Goal: Task Accomplishment & Management: Manage account settings

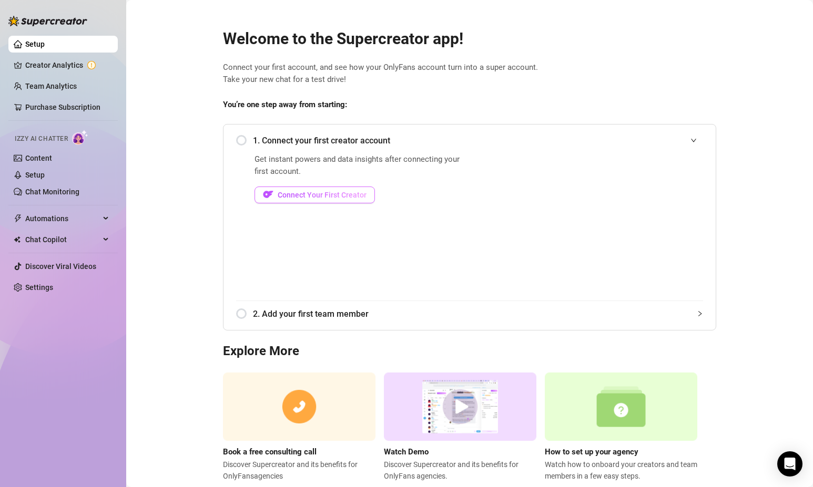
click at [341, 194] on span "Connect Your First Creator" at bounding box center [322, 195] width 89 height 8
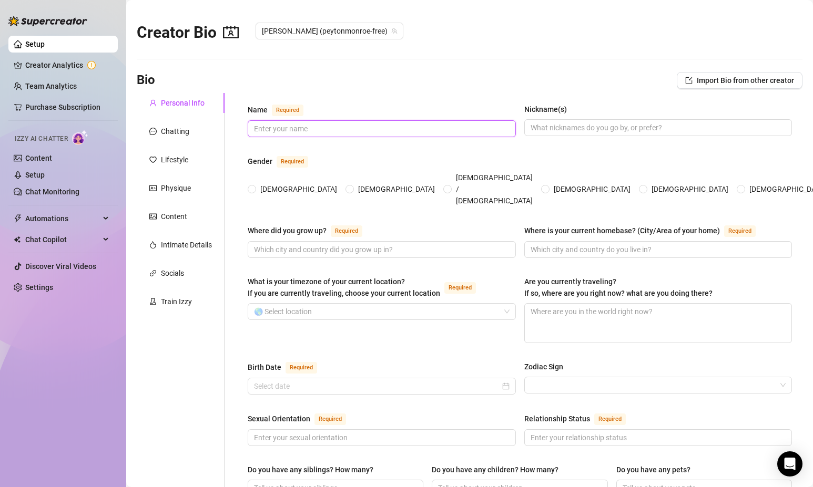
click at [293, 131] on input "Name Required" at bounding box center [380, 129] width 253 height 12
type input "[PERSON_NAME]"
click at [556, 123] on input "Nickname(s)" at bounding box center [656, 128] width 253 height 12
type input "P"
type input "Peyton"
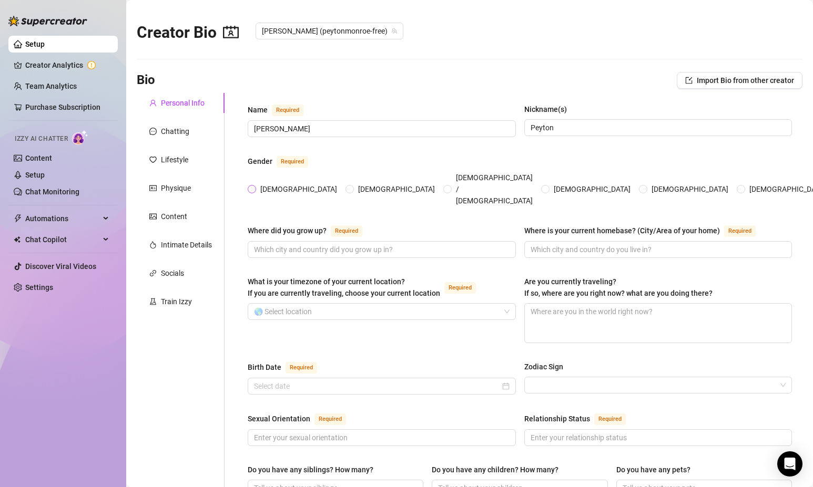
click at [254, 187] on input "[DEMOGRAPHIC_DATA]" at bounding box center [252, 190] width 4 height 7
radio input "true"
click at [48, 65] on link "Creator Analytics" at bounding box center [67, 65] width 84 height 17
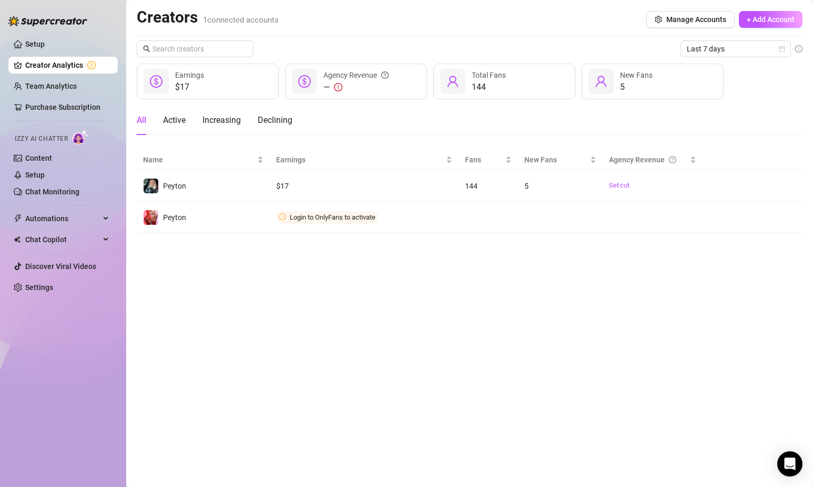
click at [256, 364] on main "Creators 1 connected accounts Manage Accounts + Add Account Last 7 days $17 Ear…" at bounding box center [469, 243] width 687 height 487
click at [365, 353] on main "Creators 1 connected accounts Manage Accounts + Add Account Last 7 days $17 Ear…" at bounding box center [469, 243] width 687 height 487
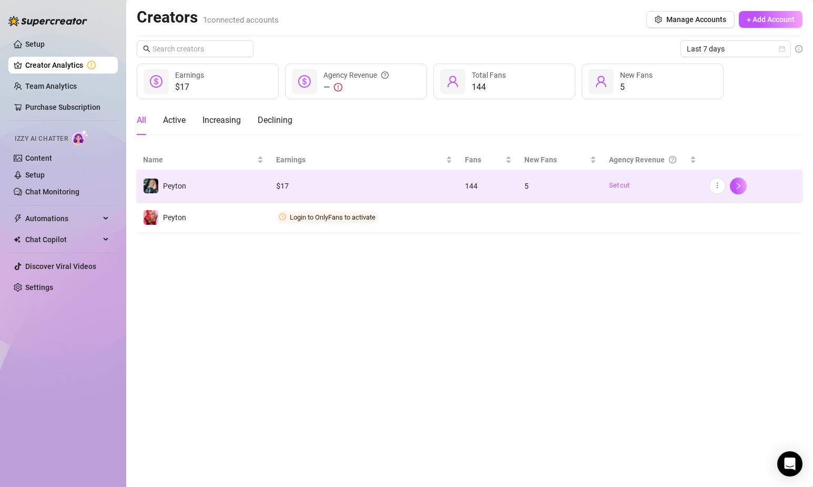
click at [431, 186] on div "$ 17" at bounding box center [364, 186] width 176 height 12
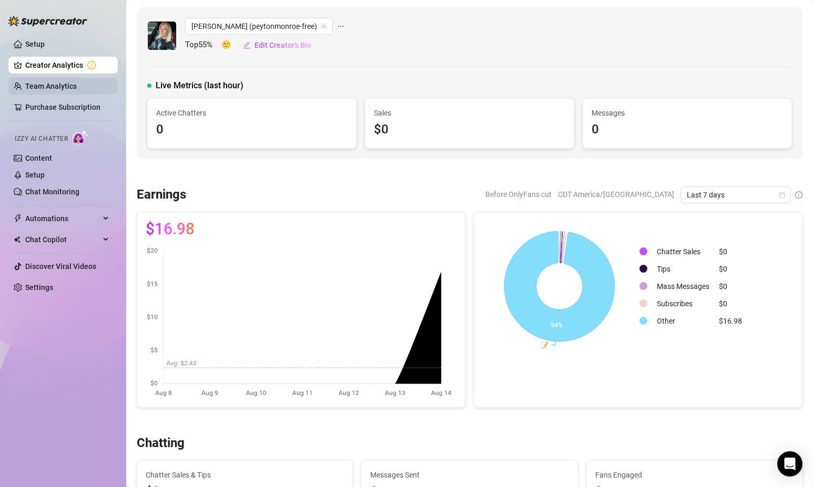
click at [57, 90] on link "Team Analytics" at bounding box center [51, 86] width 52 height 8
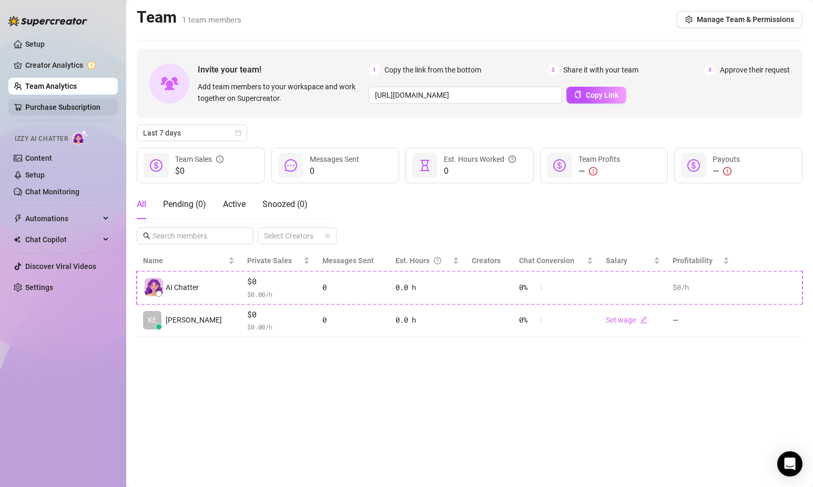
click at [56, 110] on link "Purchase Subscription" at bounding box center [62, 107] width 75 height 8
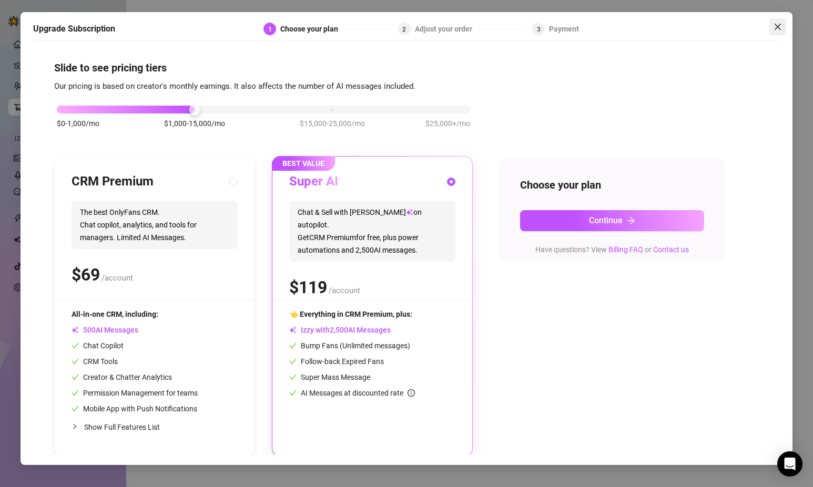
click at [777, 25] on icon "close" at bounding box center [777, 27] width 8 height 8
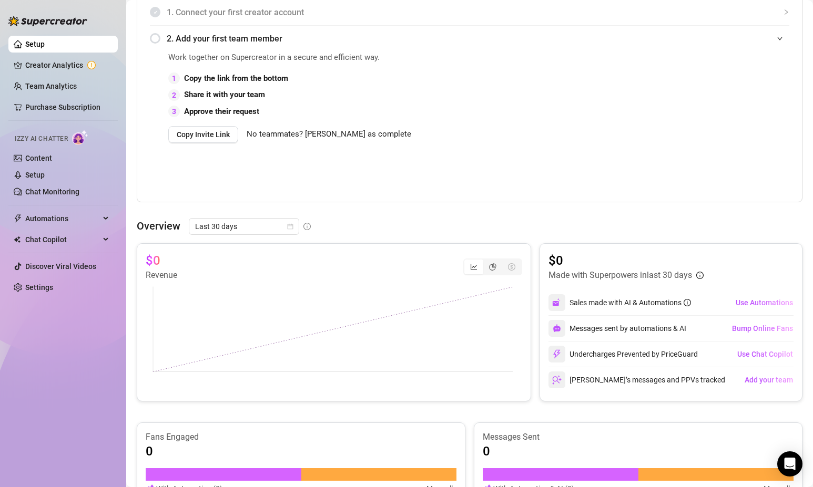
scroll to position [85, 0]
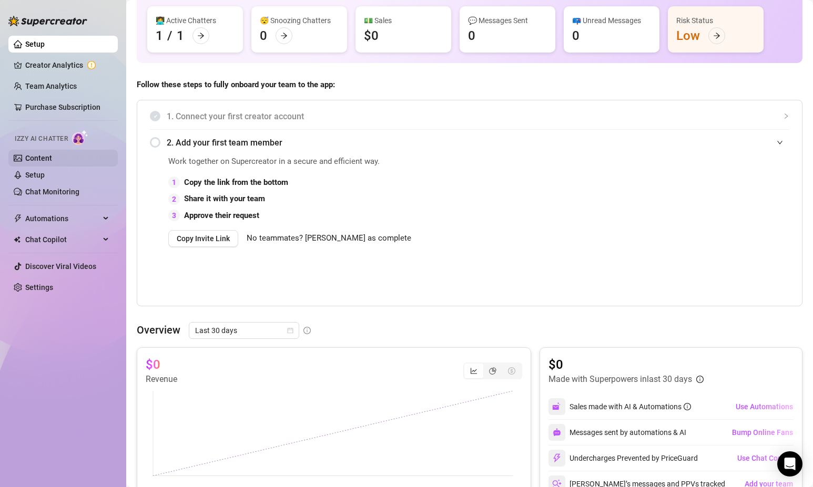
click at [42, 158] on link "Content" at bounding box center [38, 158] width 27 height 8
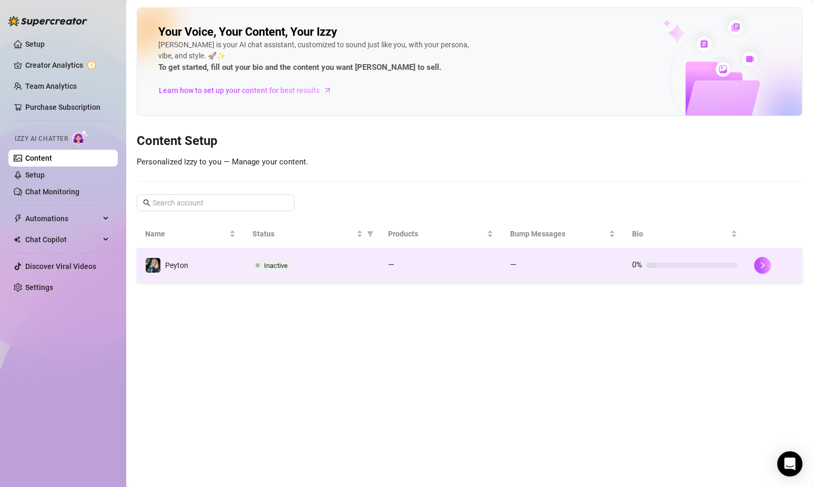
click at [216, 264] on td "Peyton" at bounding box center [190, 266] width 107 height 34
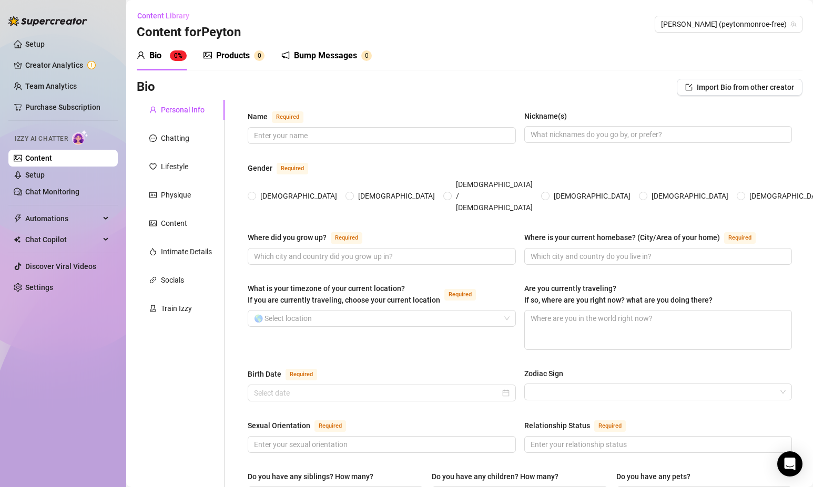
click at [245, 54] on div "Products" at bounding box center [233, 55] width 34 height 13
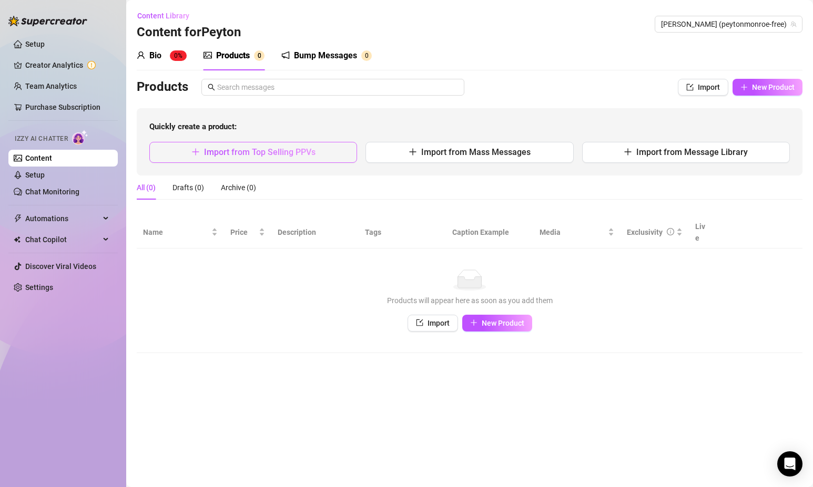
click at [260, 159] on button "Import from Top Selling PPVs" at bounding box center [253, 152] width 208 height 21
type textarea "Type your message here..."
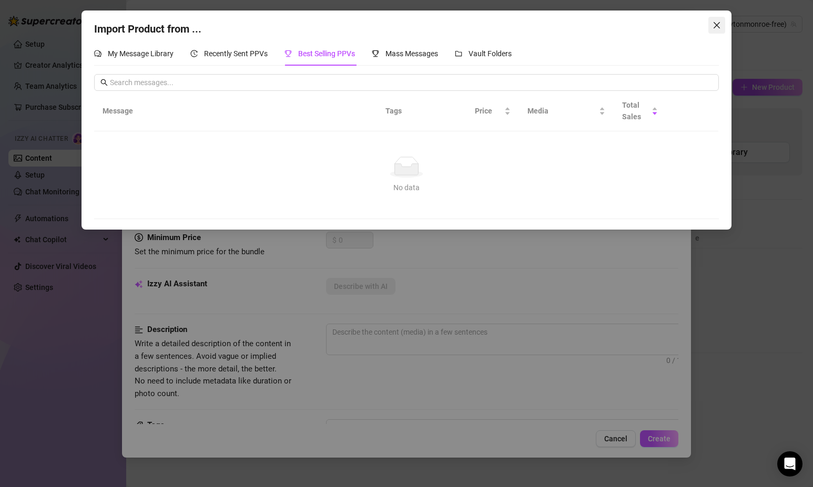
click at [711, 30] on button "Close" at bounding box center [716, 25] width 17 height 17
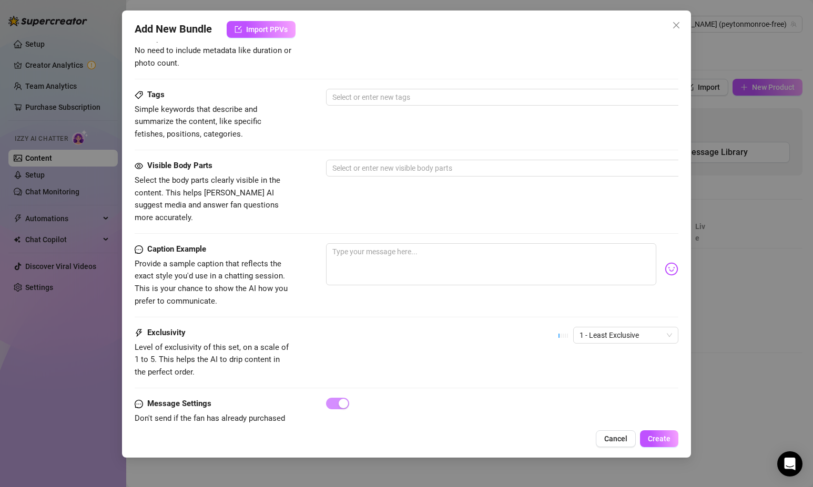
scroll to position [359, 0]
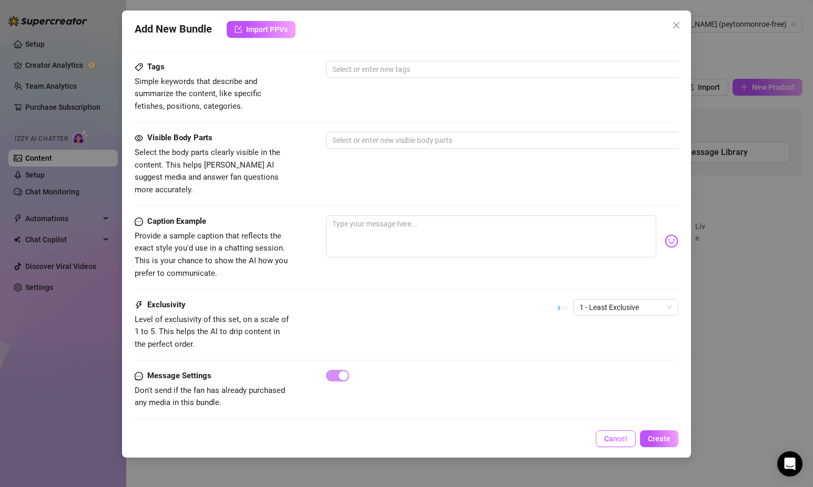
click at [624, 441] on span "Cancel" at bounding box center [615, 439] width 23 height 8
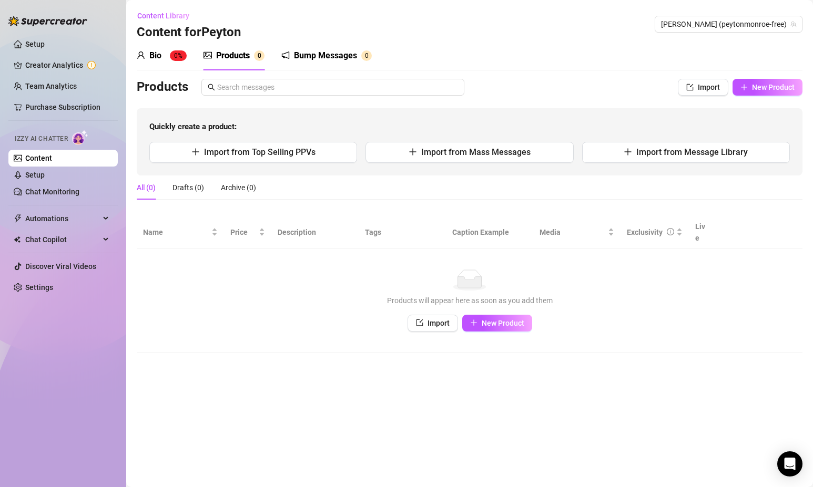
click at [496, 427] on main "Content Library Content for [PERSON_NAME] (peytonmonroe-free) Bio 0% Products 0…" at bounding box center [469, 243] width 687 height 487
click at [45, 179] on link "Setup" at bounding box center [34, 175] width 19 height 8
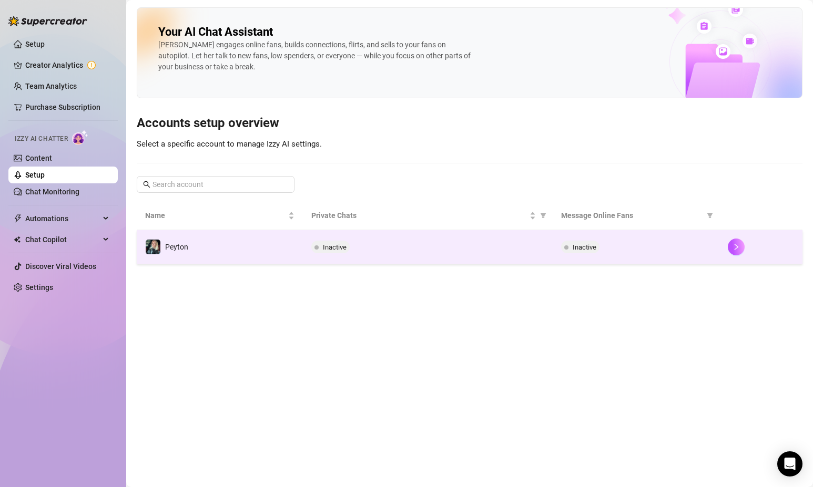
click at [233, 244] on td "Peyton" at bounding box center [220, 247] width 166 height 34
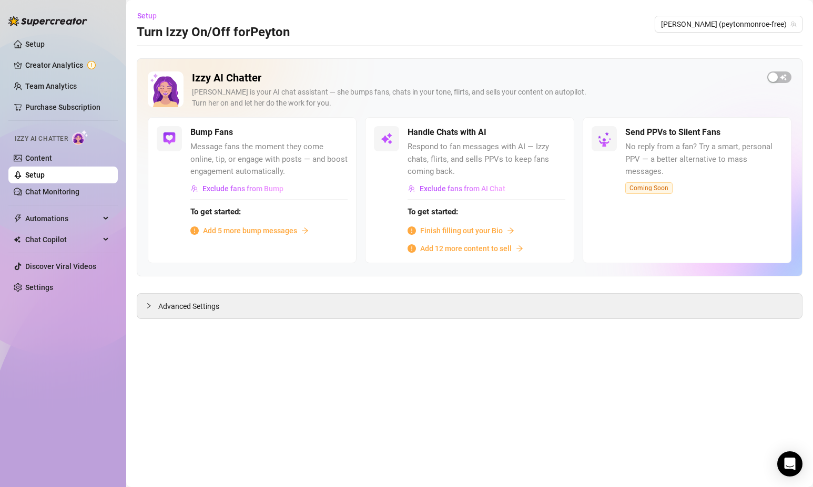
click at [238, 233] on span "Add 5 more bump messages" at bounding box center [250, 231] width 94 height 12
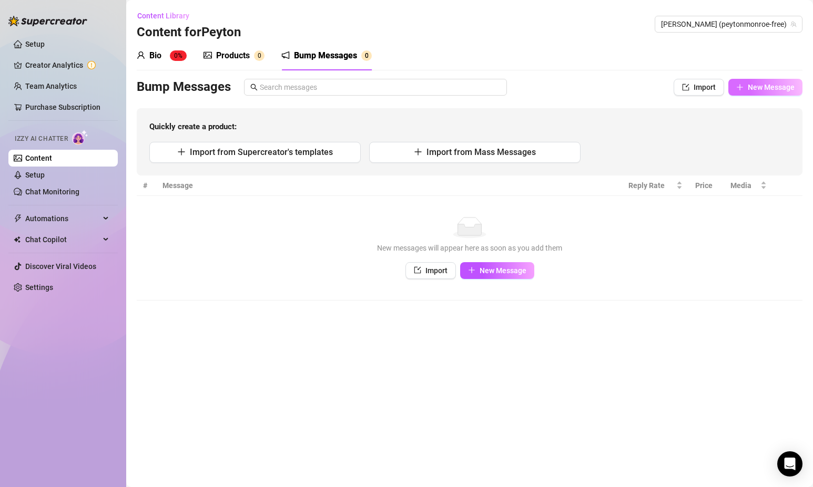
click at [756, 88] on span "New Message" at bounding box center [770, 87] width 47 height 8
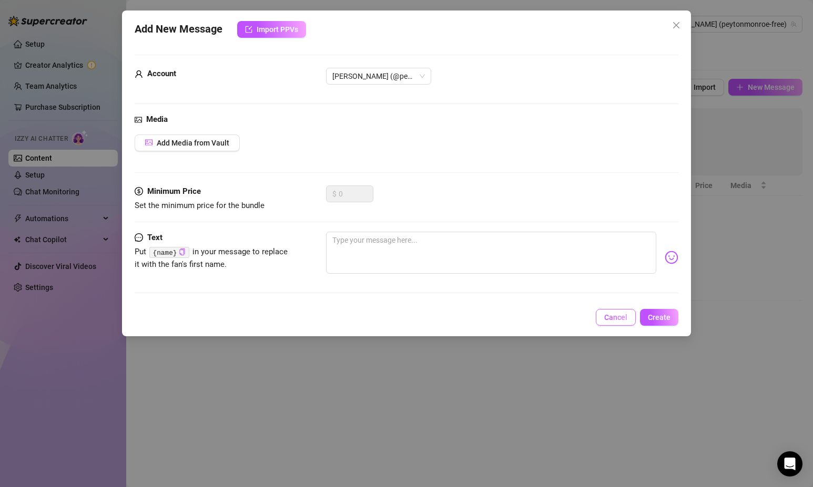
click at [617, 317] on span "Cancel" at bounding box center [615, 317] width 23 height 8
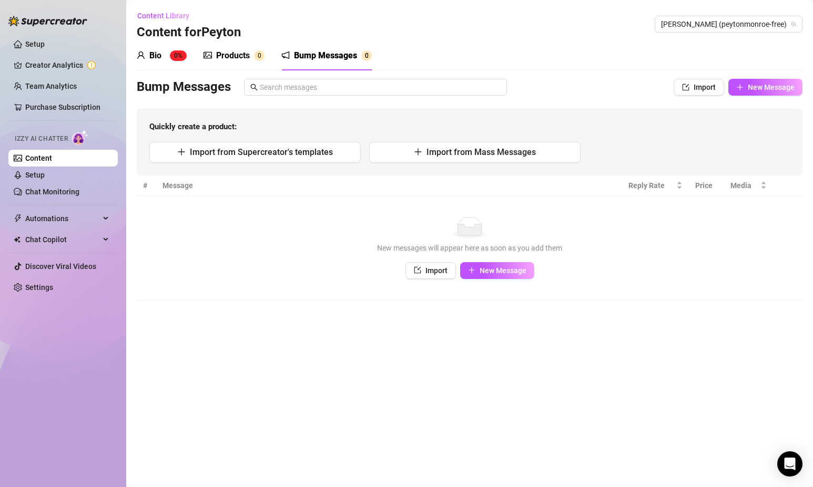
click at [327, 340] on main "Content Library Content for [PERSON_NAME] (peytonmonroe-free) Bio 0% Products 0…" at bounding box center [469, 243] width 687 height 487
click at [233, 59] on div "Products" at bounding box center [233, 55] width 34 height 13
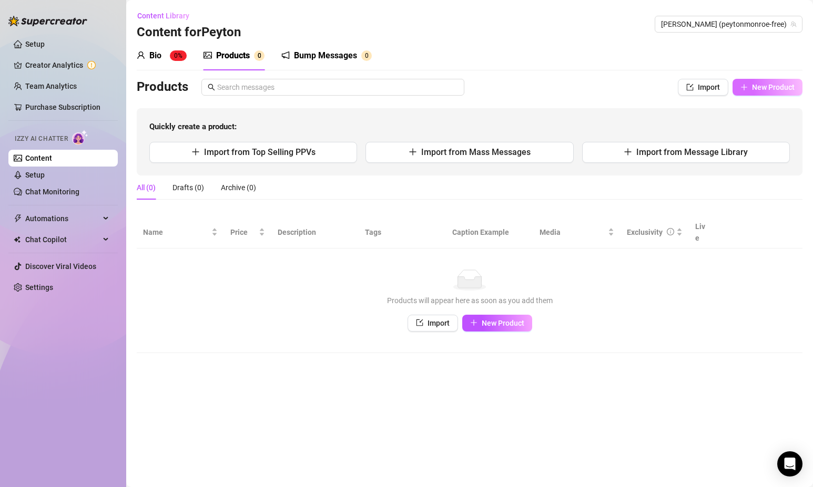
click at [743, 93] on button "New Product" at bounding box center [767, 87] width 70 height 17
type textarea "Type your message here..."
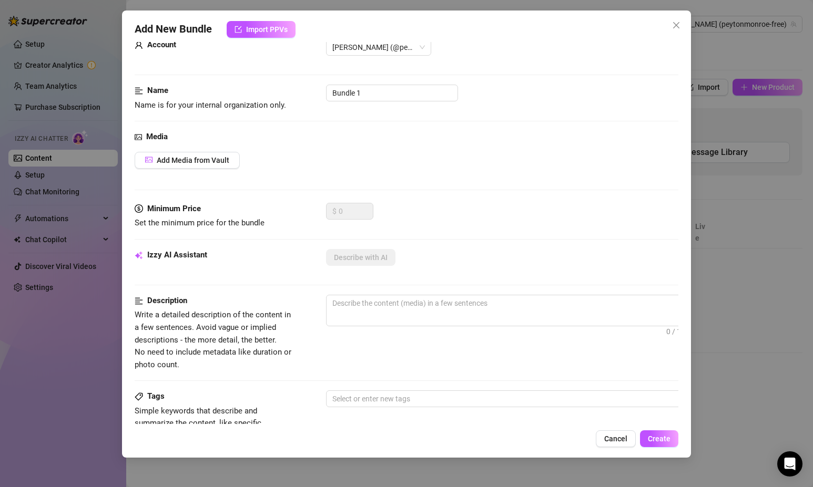
scroll to position [7, 0]
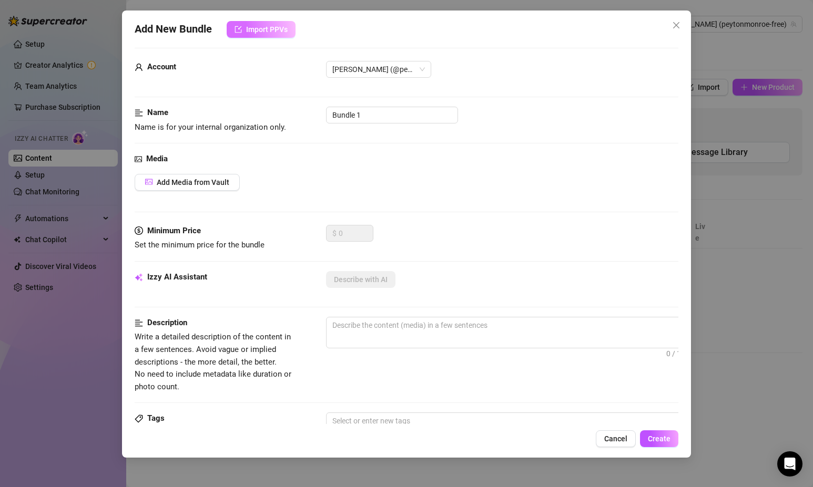
click at [284, 30] on span "Import PPVs" at bounding box center [267, 29] width 42 height 8
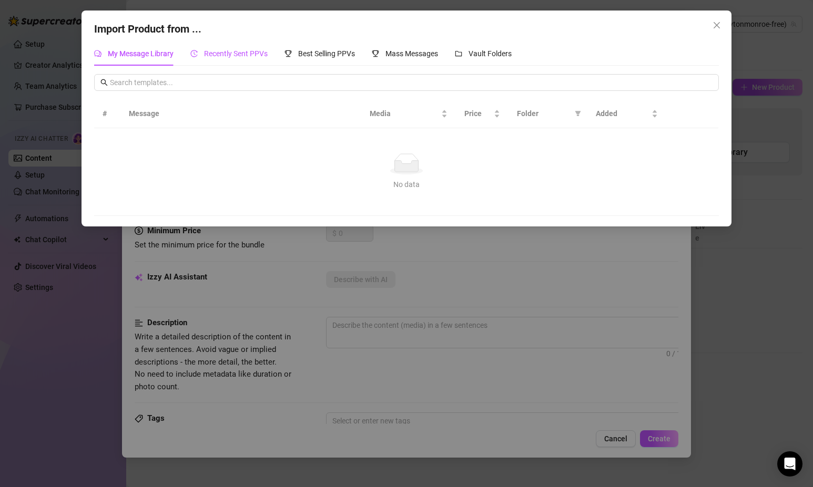
click at [257, 57] on span "Recently Sent PPVs" at bounding box center [236, 53] width 64 height 8
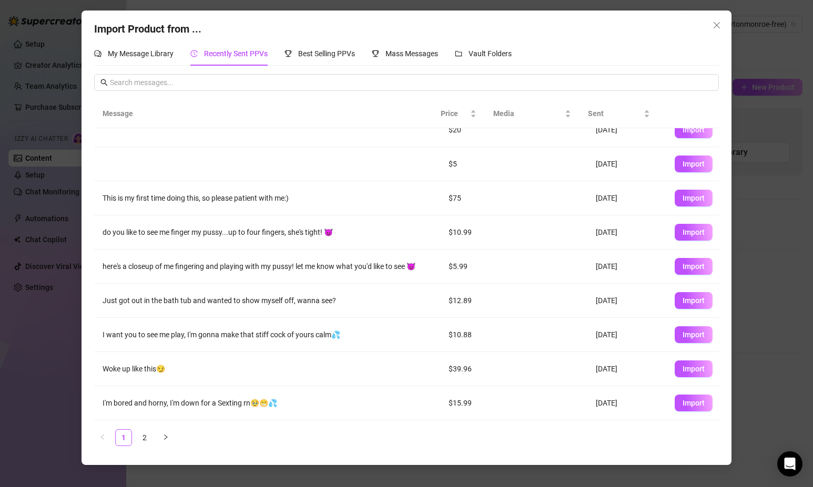
scroll to position [0, 0]
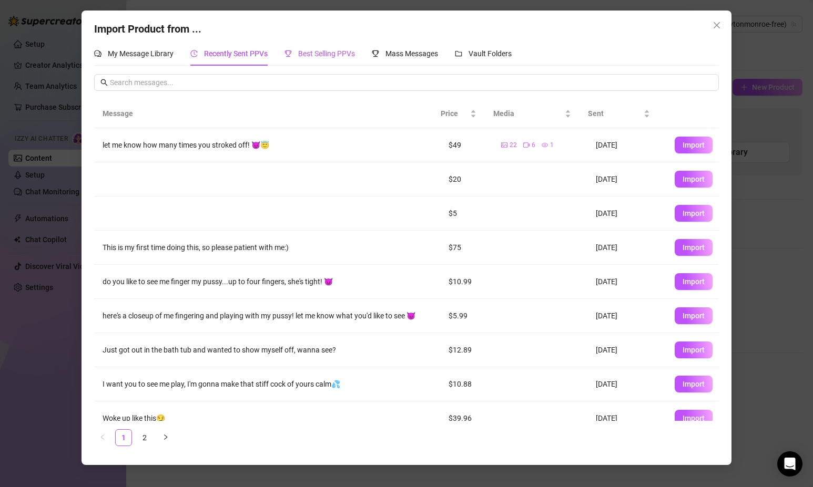
click at [324, 58] on div "Best Selling PPVs" at bounding box center [319, 54] width 70 height 12
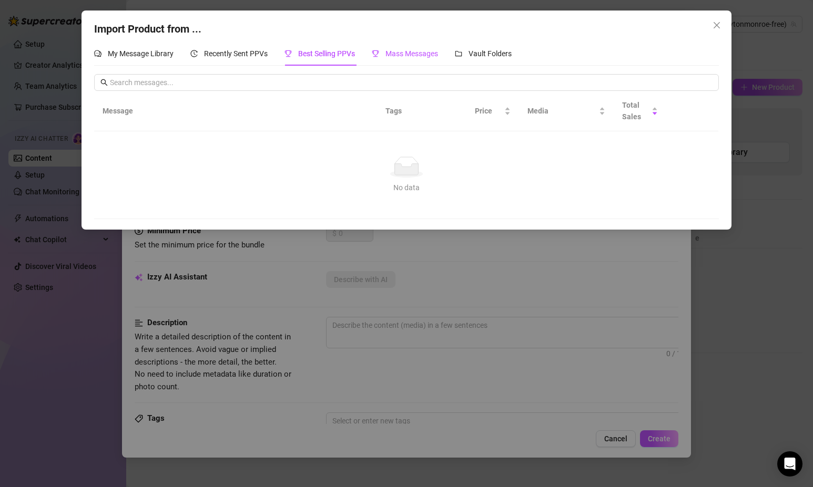
click at [402, 55] on span "Mass Messages" at bounding box center [411, 53] width 53 height 8
click at [493, 56] on span "Vault Folders" at bounding box center [489, 53] width 43 height 8
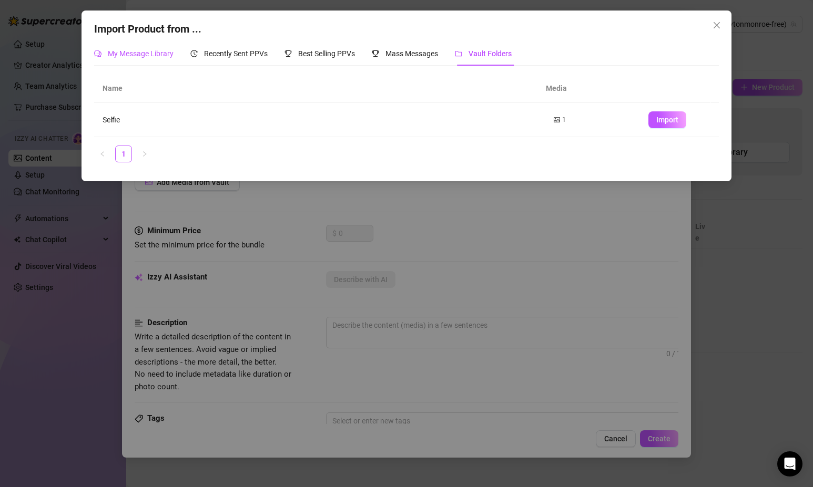
click at [154, 52] on span "My Message Library" at bounding box center [141, 53] width 66 height 8
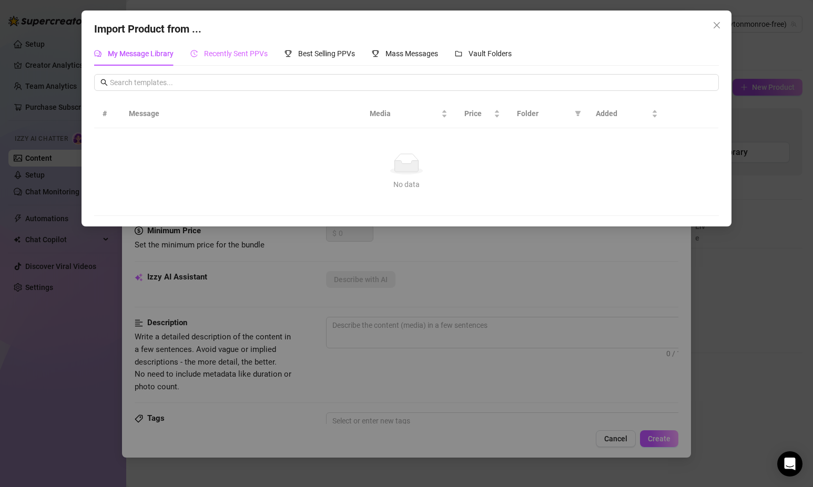
click at [267, 45] on div "Recently Sent PPVs" at bounding box center [228, 54] width 77 height 24
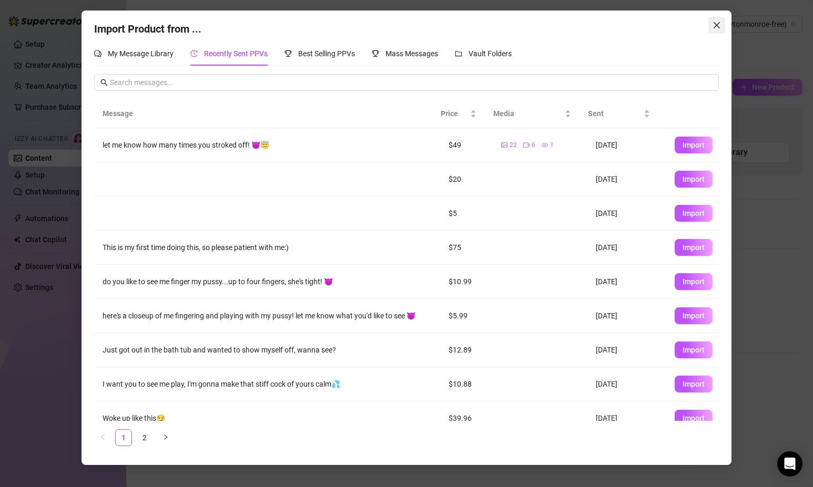
click at [713, 24] on icon "close" at bounding box center [716, 25] width 8 height 8
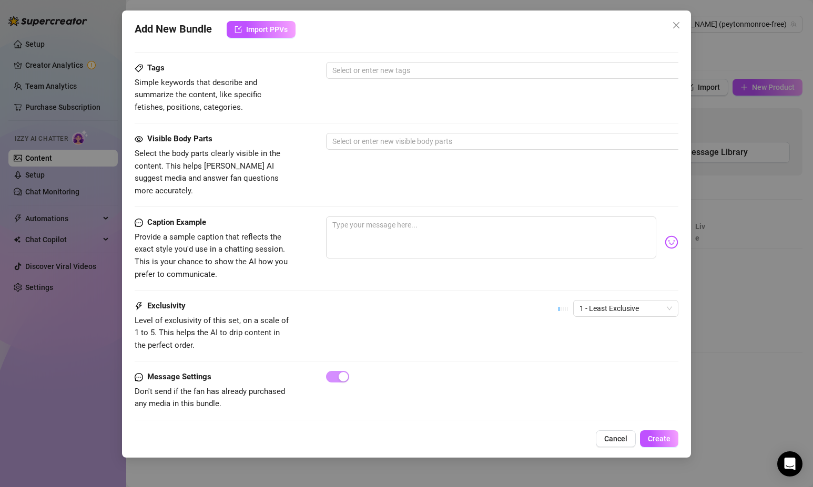
scroll to position [359, 0]
click at [622, 441] on span "Cancel" at bounding box center [615, 439] width 23 height 8
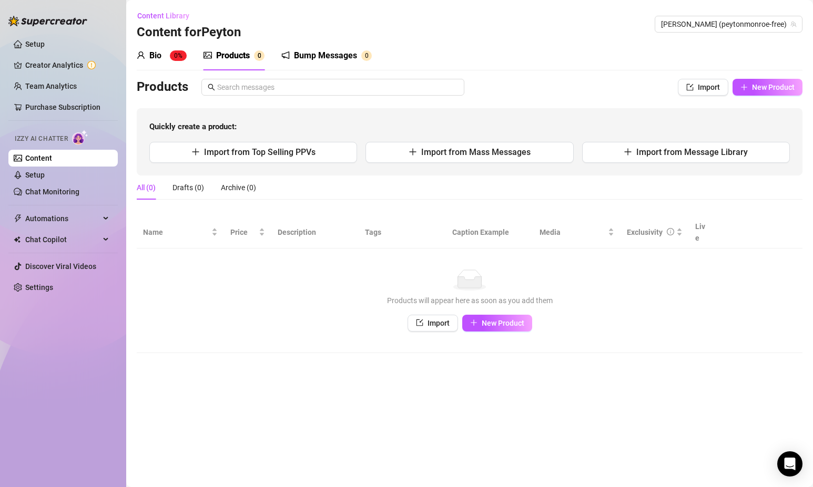
click at [245, 363] on main "Content Library Content for [PERSON_NAME] (peytonmonroe-free) Bio 0% Products 0…" at bounding box center [469, 243] width 687 height 487
click at [244, 370] on main "Content Library Content for [PERSON_NAME] (peytonmonroe-free) Bio 0% Products 0…" at bounding box center [469, 243] width 687 height 487
click at [240, 370] on main "Content Library Content for [PERSON_NAME] (peytonmonroe-free) Bio 0% Products 0…" at bounding box center [469, 243] width 687 height 487
click at [27, 236] on span "Chat Copilot" at bounding box center [62, 239] width 75 height 17
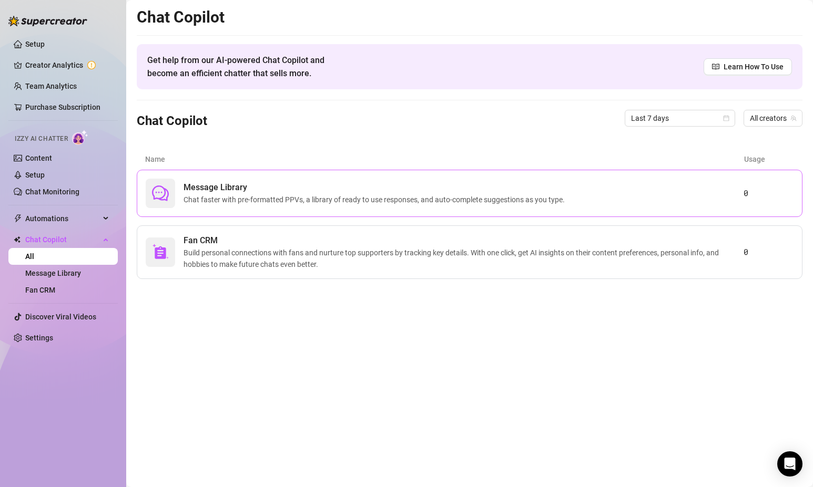
click at [240, 197] on span "Chat faster with pre-formatted PPVs, a library of ready to use responses, and a…" at bounding box center [375, 200] width 385 height 12
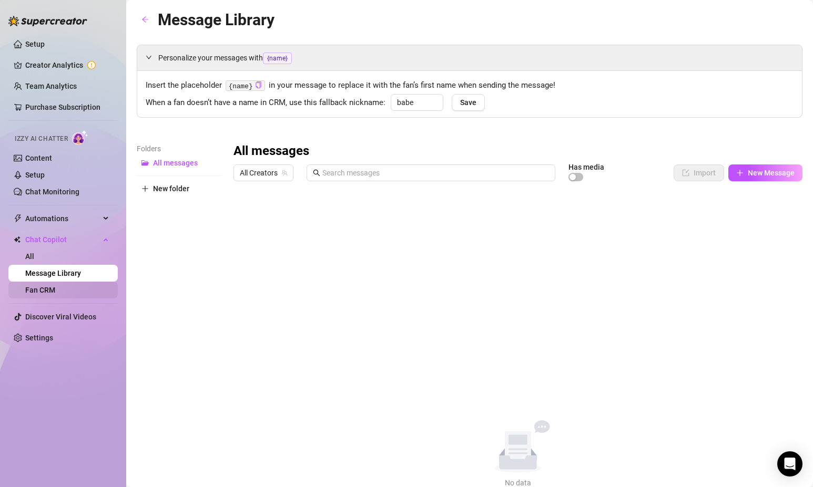
click at [50, 288] on link "Fan CRM" at bounding box center [40, 290] width 30 height 8
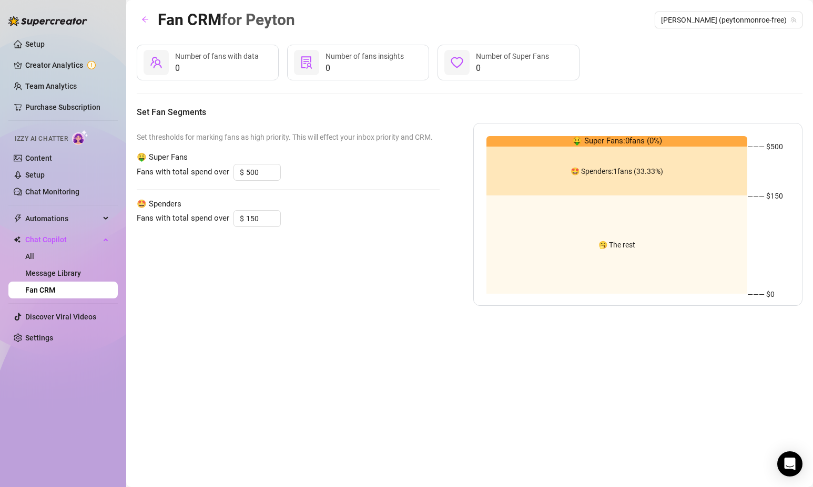
click at [549, 178] on div "🤩 Spenders: 1 fans ( 33.33 %)" at bounding box center [616, 171] width 261 height 49
click at [626, 158] on div "🤩 Spenders: 1 fans ( 33.33 %)" at bounding box center [616, 171] width 261 height 49
click at [641, 142] on span "🤑 Super Fans: 0 fans ( 0 %)" at bounding box center [617, 141] width 90 height 13
click at [648, 176] on div "🤩 Spenders: 1 fans ( 33.33 %)" at bounding box center [616, 171] width 261 height 49
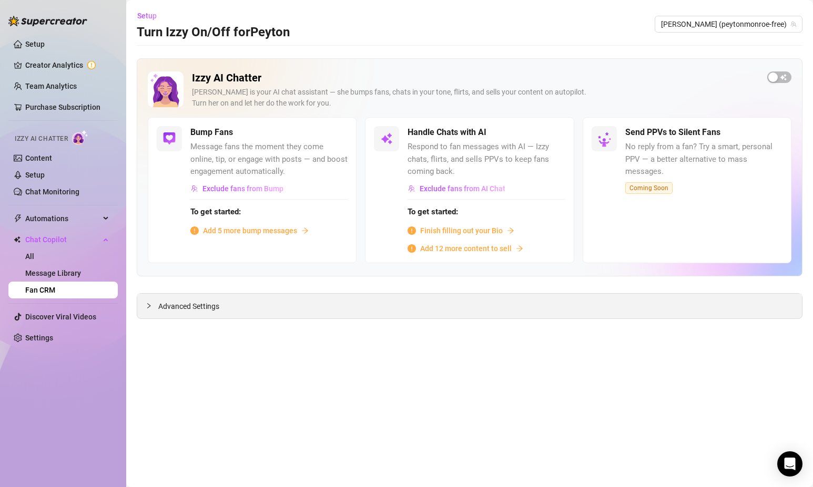
click at [172, 303] on span "Advanced Settings" at bounding box center [188, 307] width 61 height 12
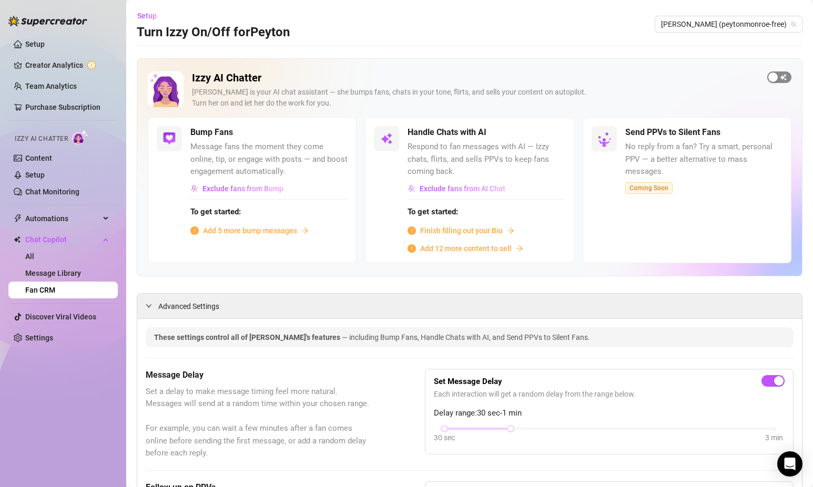
click at [772, 75] on span "button" at bounding box center [779, 77] width 24 height 12
click at [544, 137] on div "button" at bounding box center [547, 132] width 9 height 9
click at [356, 86] on div "Izzy AI Chatter [PERSON_NAME] is your AI chat assistant — she bumps fans, chats…" at bounding box center [475, 94] width 567 height 46
click at [338, 129] on span "button" at bounding box center [335, 133] width 23 height 12
click at [247, 227] on span "Add 5 more bump messages" at bounding box center [250, 231] width 94 height 12
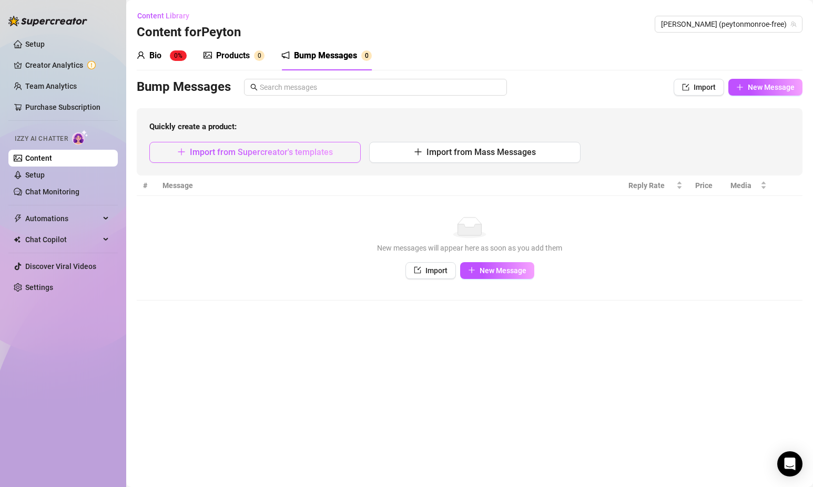
click at [259, 151] on span "Import from Supercreator's templates" at bounding box center [261, 152] width 143 height 10
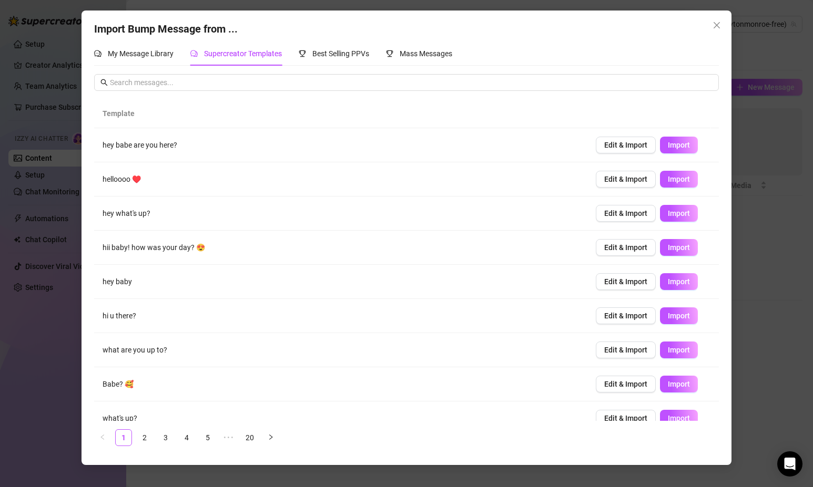
scroll to position [49, 0]
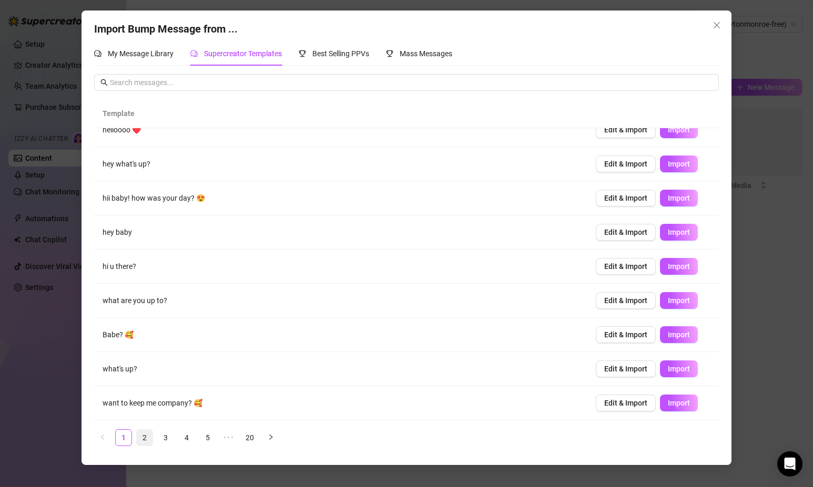
click at [149, 434] on link "2" at bounding box center [145, 438] width 16 height 16
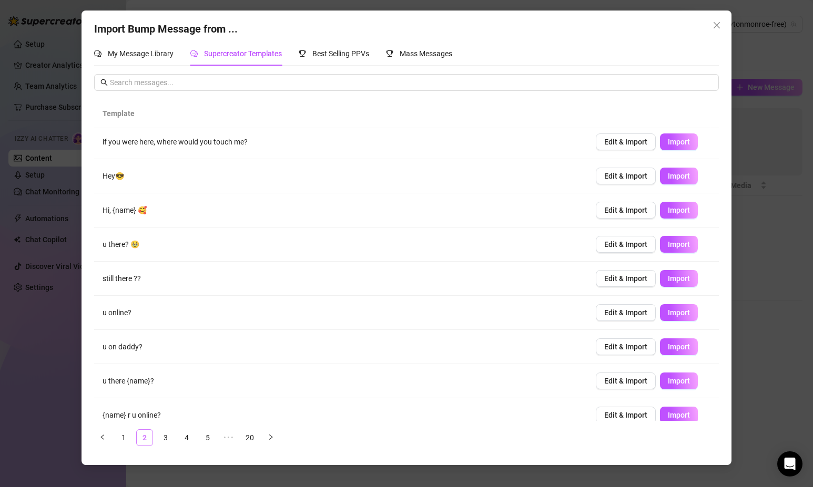
scroll to position [0, 0]
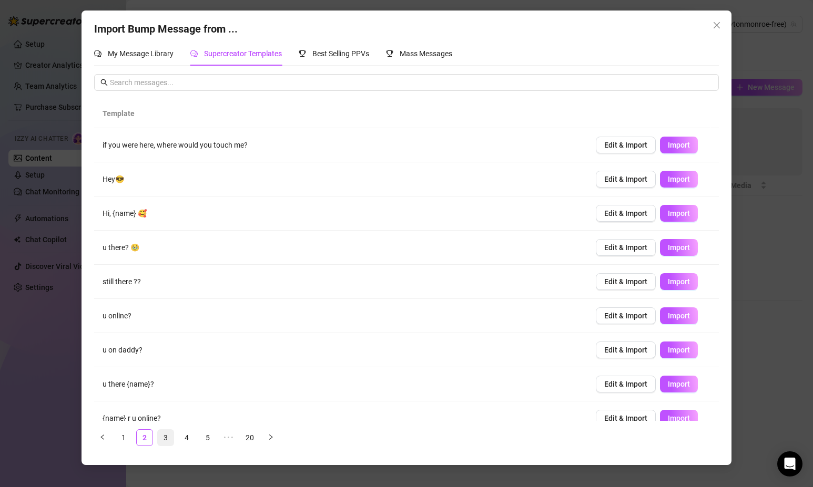
click at [165, 438] on link "3" at bounding box center [166, 438] width 16 height 16
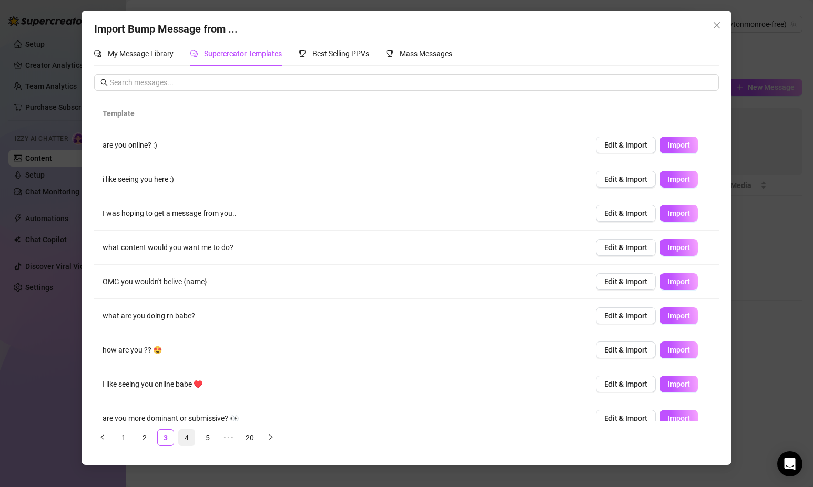
click at [189, 437] on link "4" at bounding box center [187, 438] width 16 height 16
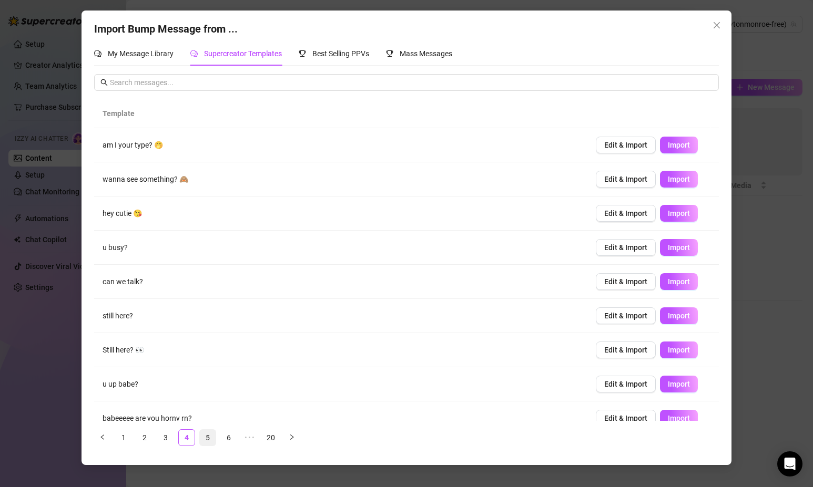
click at [208, 438] on link "5" at bounding box center [208, 438] width 16 height 16
click at [719, 23] on icon "close" at bounding box center [716, 25] width 6 height 6
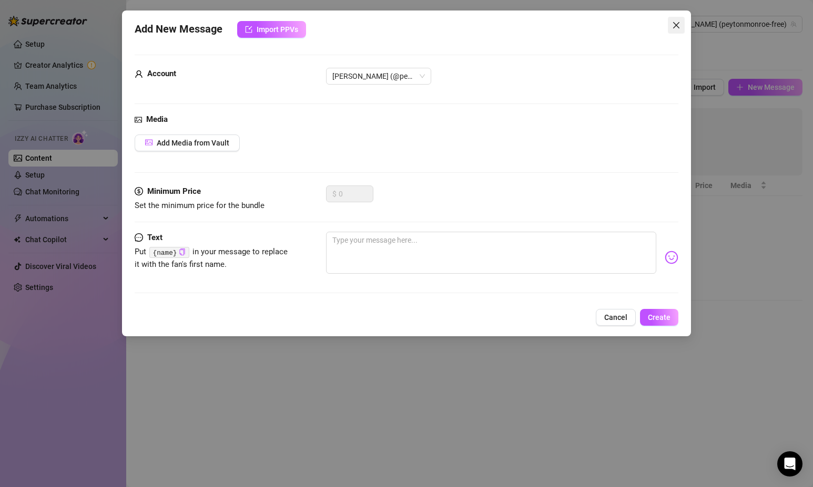
click at [676, 29] on icon "close" at bounding box center [676, 25] width 8 height 8
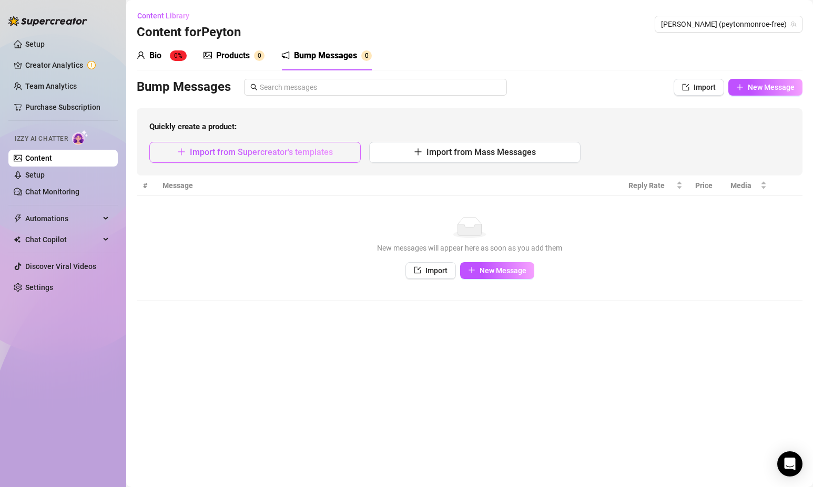
click at [309, 148] on span "Import from Supercreator's templates" at bounding box center [261, 152] width 143 height 10
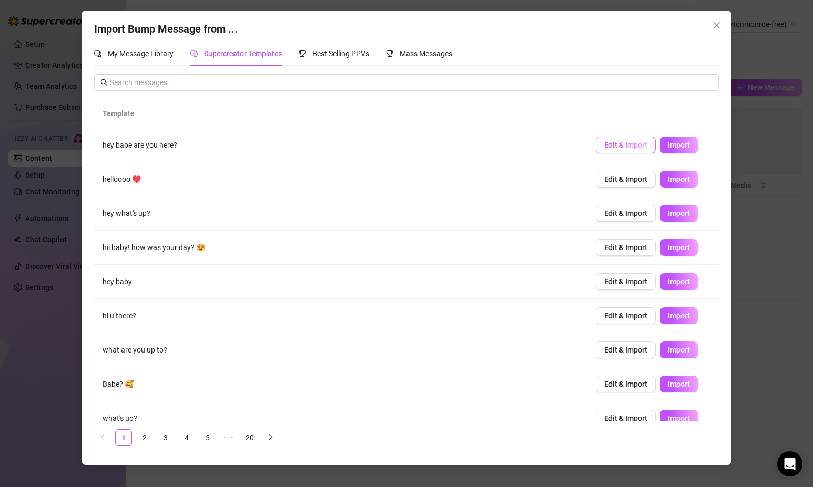
click at [623, 149] on span "Edit & Import" at bounding box center [625, 145] width 43 height 8
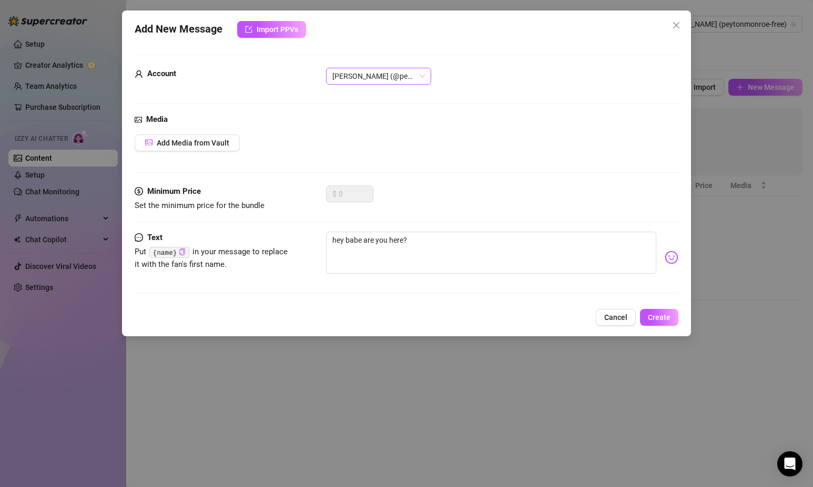
click at [421, 77] on span "[PERSON_NAME] (@peytonmonroe-free)" at bounding box center [378, 76] width 93 height 16
click at [491, 88] on div "Account Peyton (@peytonmonroe-free)" at bounding box center [407, 81] width 544 height 26
click at [614, 319] on span "Cancel" at bounding box center [615, 317] width 23 height 8
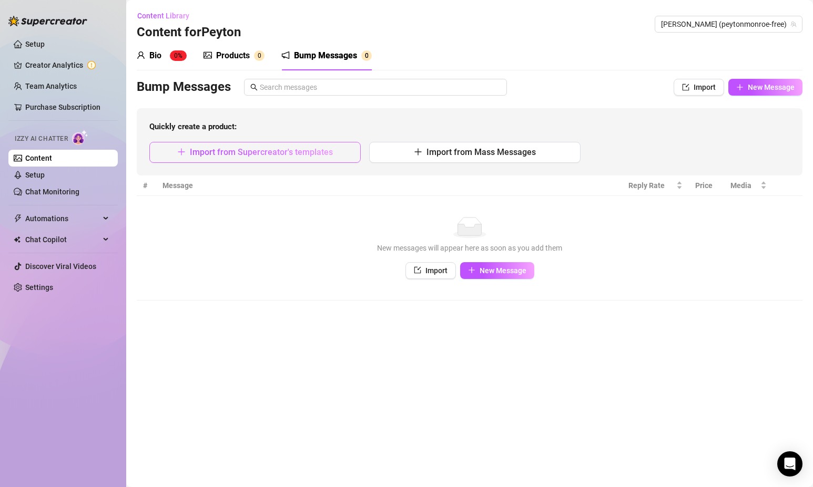
click at [333, 151] on button "Import from Supercreator's templates" at bounding box center [254, 152] width 211 height 21
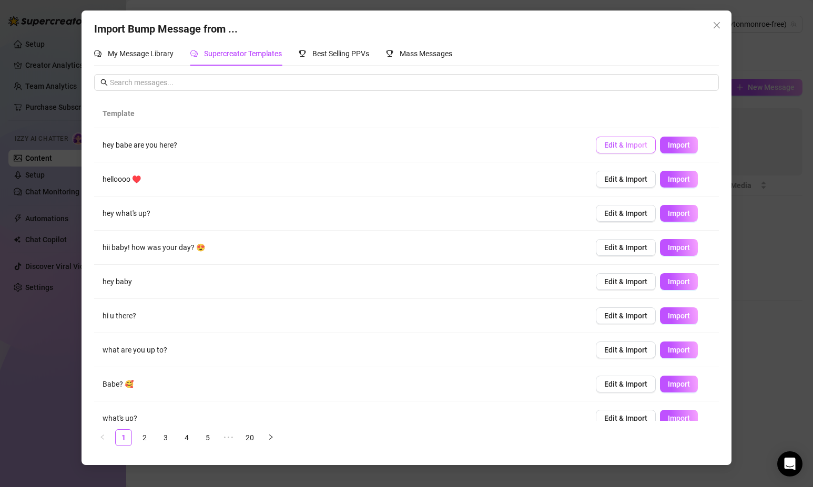
click at [617, 150] on button "Edit & Import" at bounding box center [626, 145] width 60 height 17
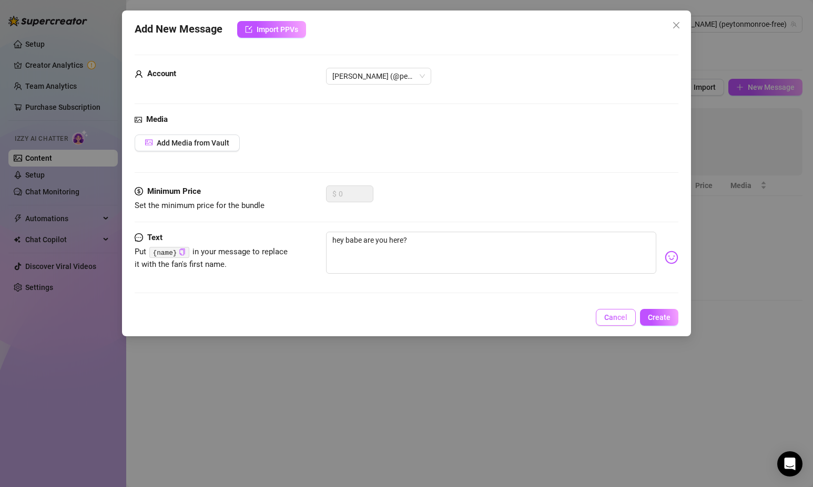
click at [615, 319] on span "Cancel" at bounding box center [615, 317] width 23 height 8
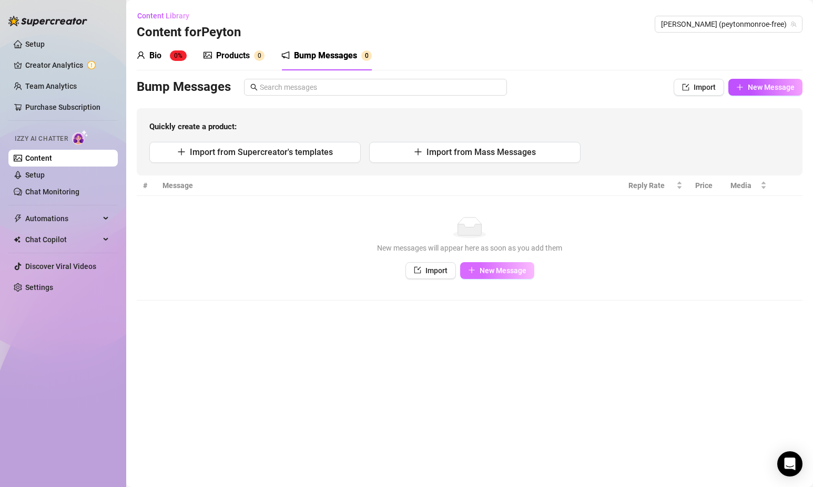
click at [484, 269] on span "New Message" at bounding box center [502, 271] width 47 height 8
type textarea "Type your message here..."
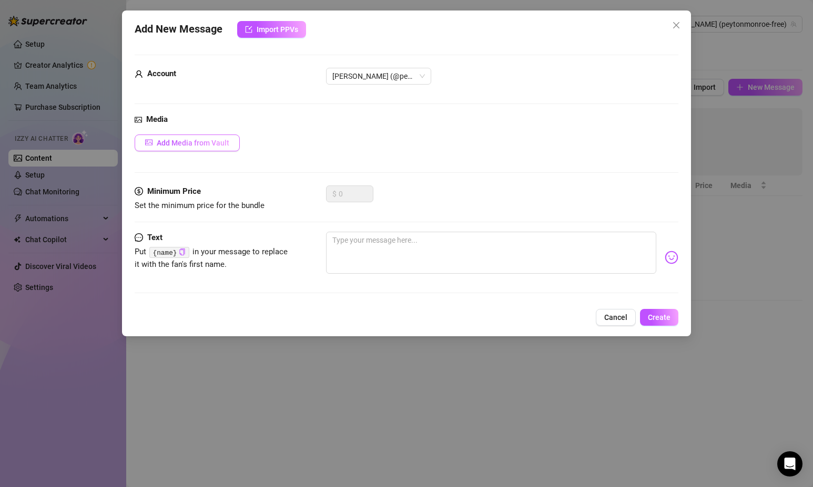
click at [199, 142] on span "Add Media from Vault" at bounding box center [193, 143] width 73 height 8
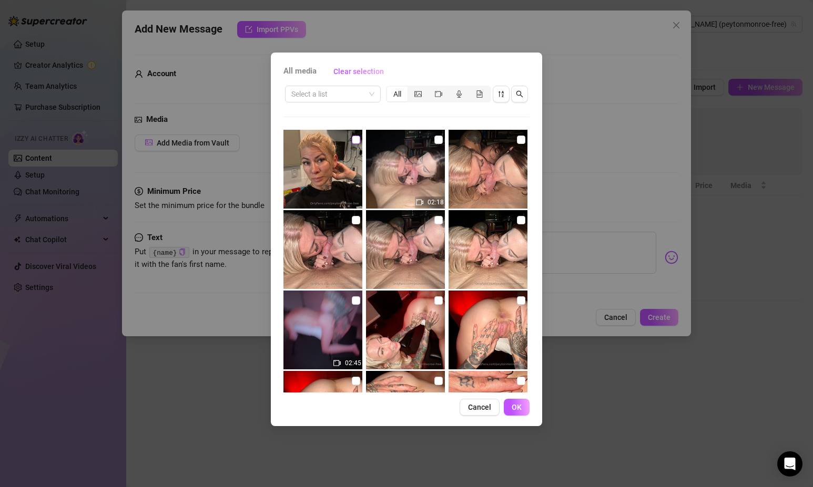
click at [354, 145] on label at bounding box center [356, 140] width 8 height 12
click at [354, 144] on input "checkbox" at bounding box center [356, 140] width 8 height 8
checkbox input "true"
click at [507, 402] on button "OK" at bounding box center [517, 407] width 26 height 17
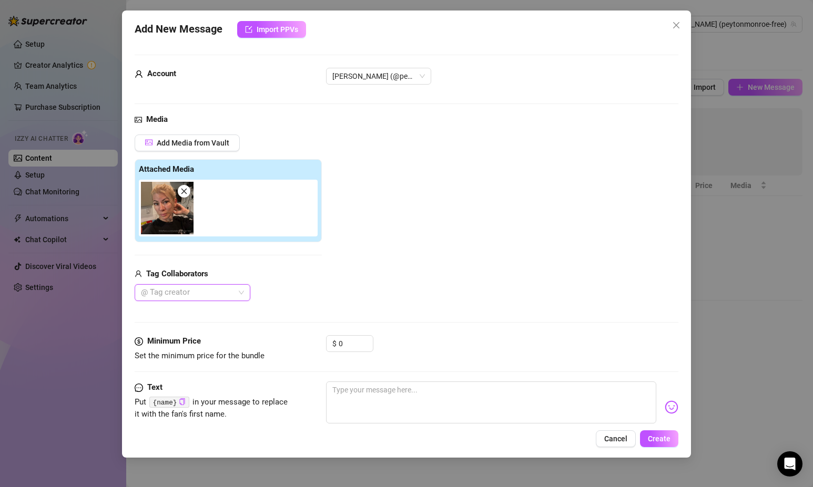
scroll to position [28, 0]
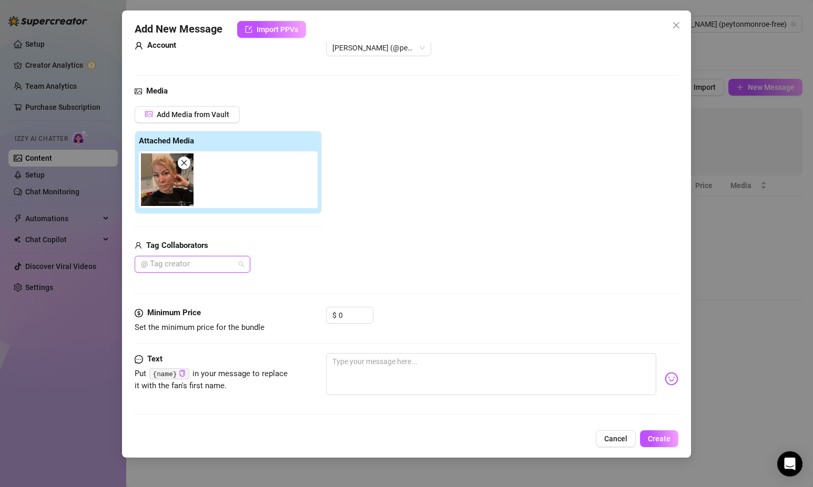
click at [245, 268] on div "@ Tag creator" at bounding box center [193, 264] width 116 height 17
click at [368, 258] on div "Add Media from Vault Attached Media Tag Collaborators @ Tag creator" at bounding box center [407, 189] width 544 height 167
click at [187, 165] on icon "close" at bounding box center [183, 162] width 7 height 7
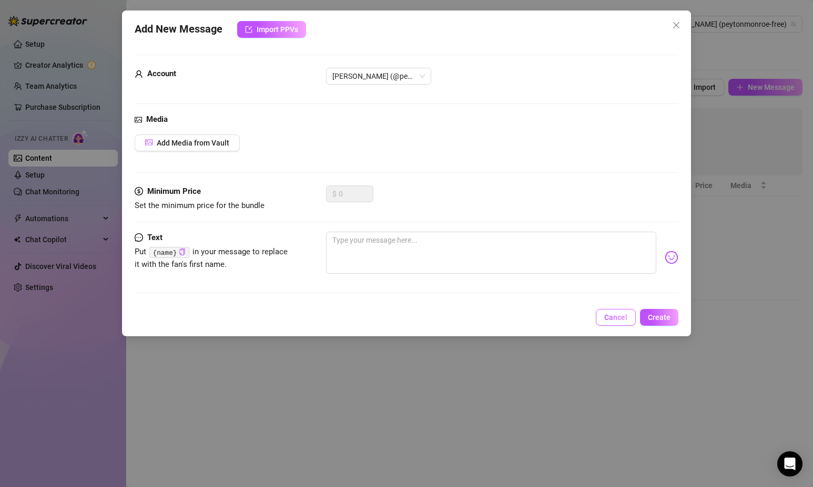
click at [620, 319] on span "Cancel" at bounding box center [615, 317] width 23 height 8
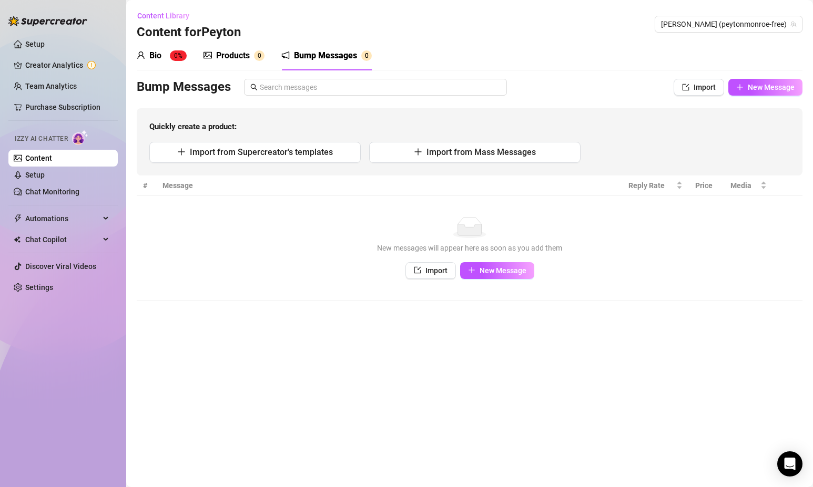
click at [212, 382] on main "Content Library Content for [PERSON_NAME] (peytonmonroe-free) Bio 0% Products 0…" at bounding box center [469, 243] width 687 height 487
click at [93, 241] on span "Chat Copilot" at bounding box center [62, 239] width 75 height 17
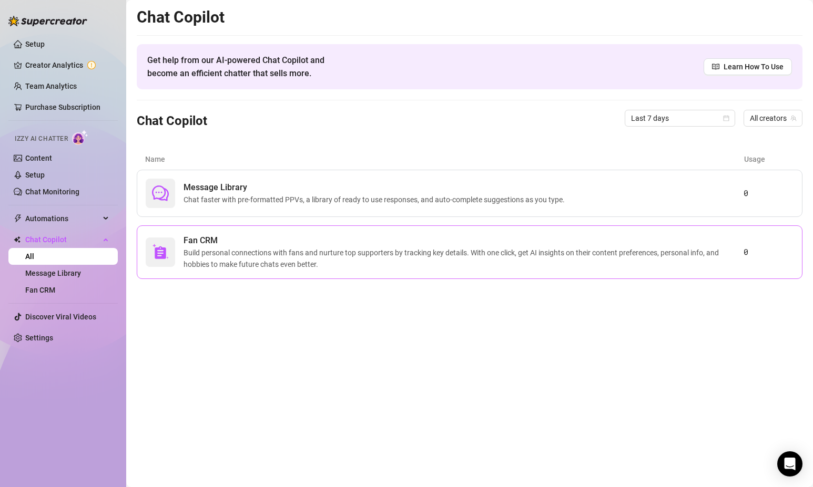
click at [299, 255] on span "Build personal connections with fans and nurture top supporters by tracking key…" at bounding box center [463, 258] width 560 height 23
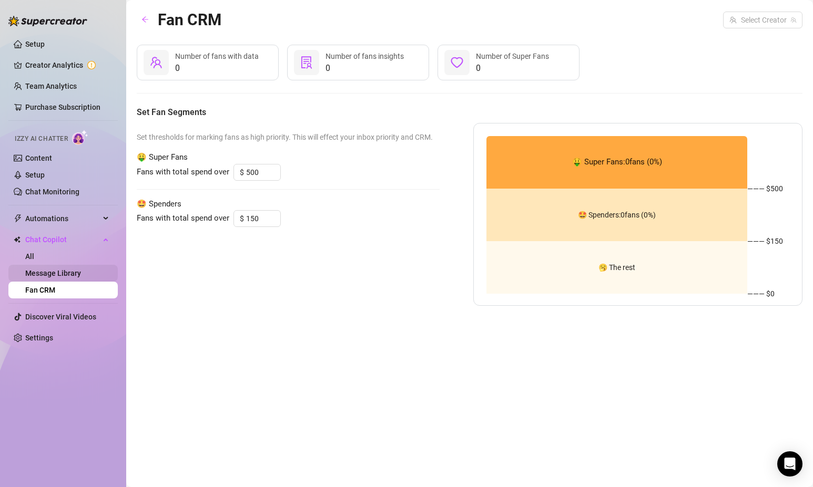
click at [78, 271] on link "Message Library" at bounding box center [53, 273] width 56 height 8
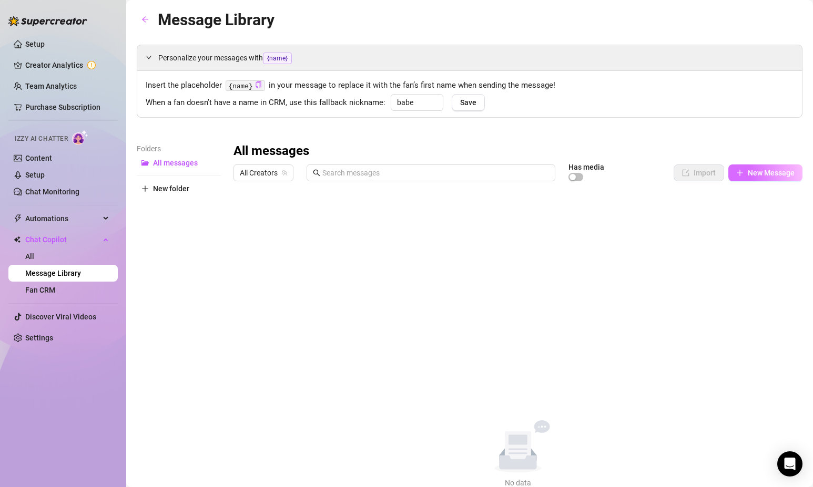
click at [747, 173] on span "New Message" at bounding box center [770, 173] width 47 height 8
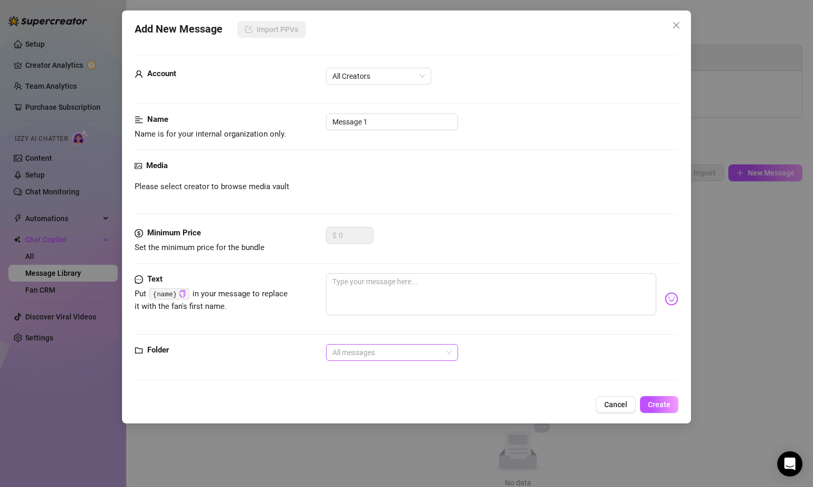
click at [444, 358] on span "All messages" at bounding box center [391, 353] width 119 height 16
click at [524, 347] on div "All messages All messages" at bounding box center [502, 352] width 352 height 17
click at [619, 408] on span "Cancel" at bounding box center [615, 405] width 23 height 8
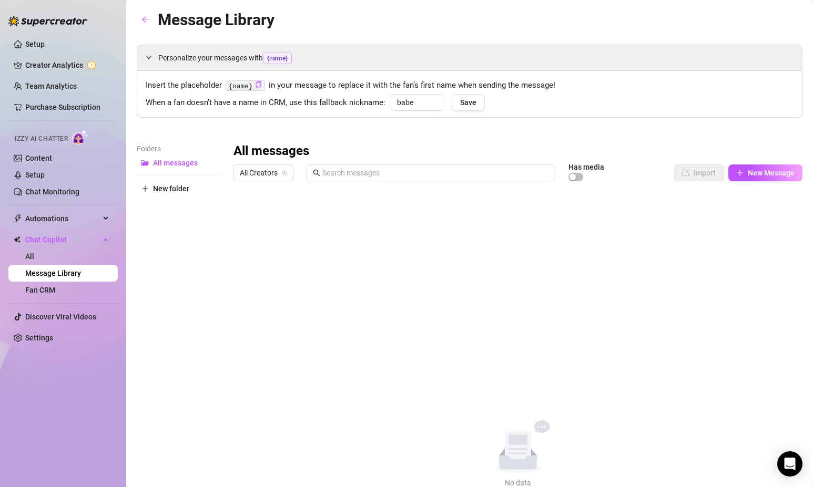
click at [365, 382] on div "All messages All Creators Has media Import New Message Title Text Media $ AI Pr…" at bounding box center [517, 316] width 569 height 346
click at [73, 219] on span "Automations" at bounding box center [62, 218] width 75 height 17
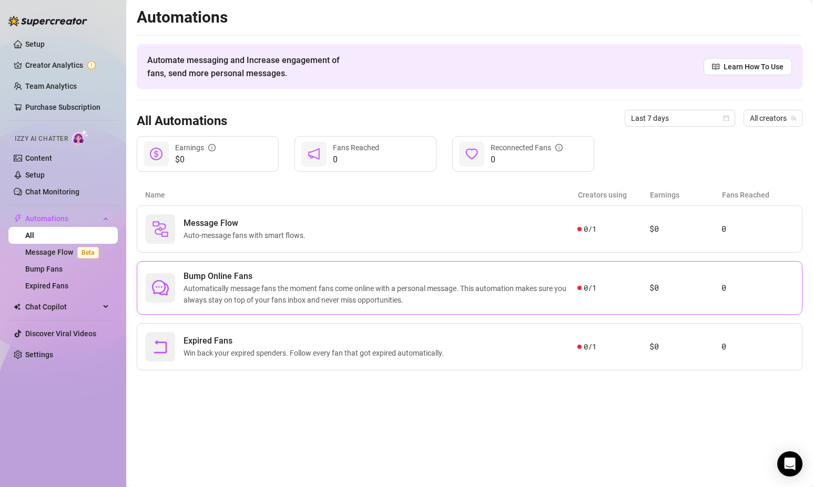
click at [294, 275] on span "Bump Online Fans" at bounding box center [380, 276] width 394 height 13
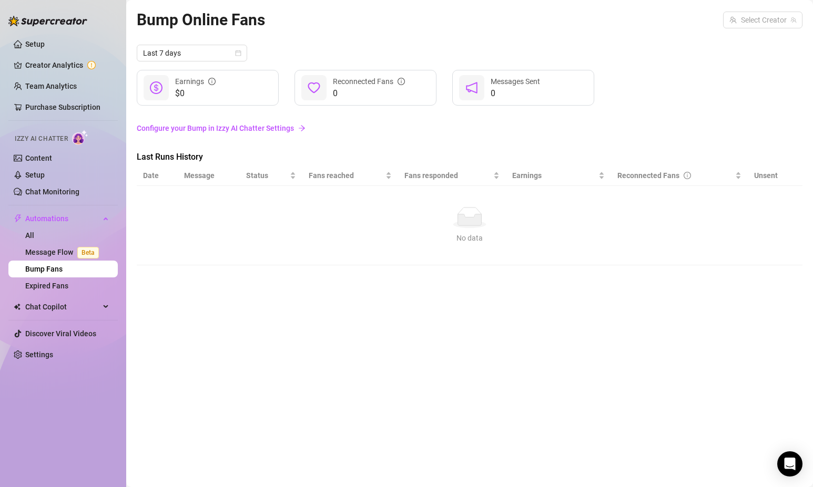
click at [261, 130] on link "Configure your Bump in Izzy AI Chatter Settings" at bounding box center [469, 128] width 665 height 12
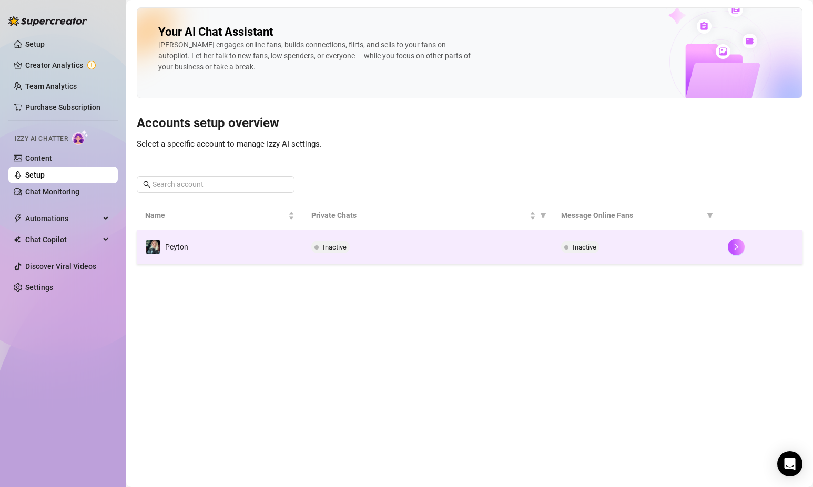
click at [257, 242] on td "Peyton" at bounding box center [220, 247] width 166 height 34
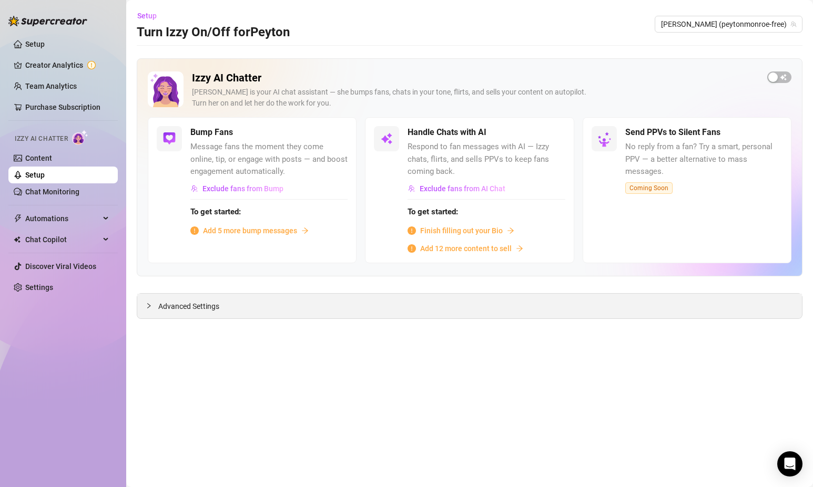
click at [208, 303] on span "Advanced Settings" at bounding box center [188, 307] width 61 height 12
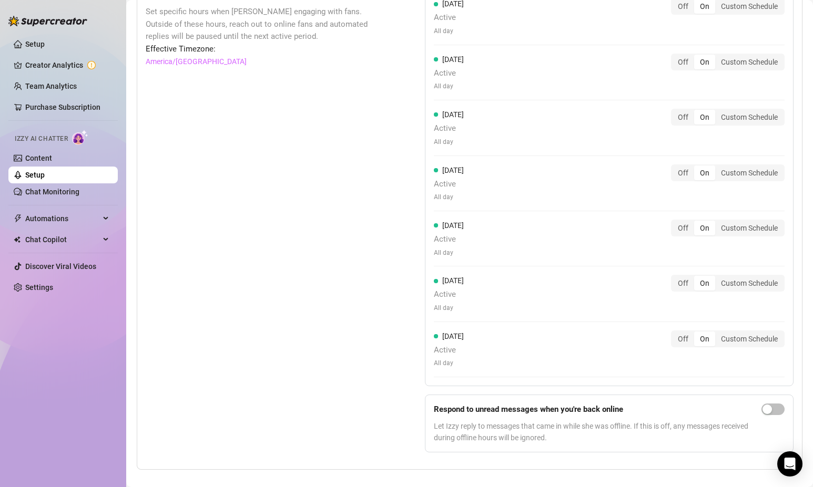
scroll to position [829, 0]
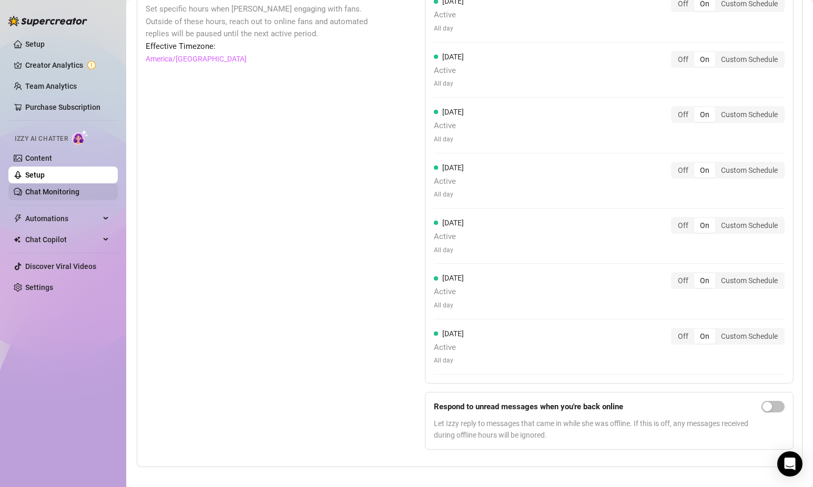
click at [79, 191] on link "Chat Monitoring" at bounding box center [52, 192] width 54 height 8
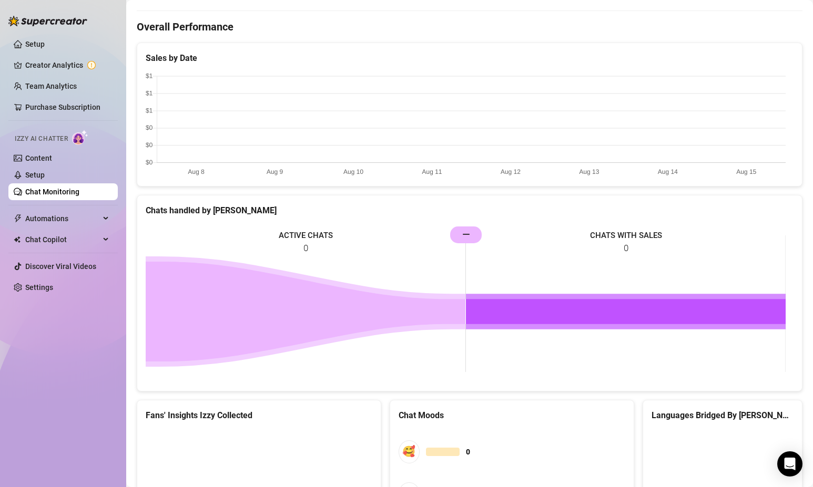
scroll to position [458, 0]
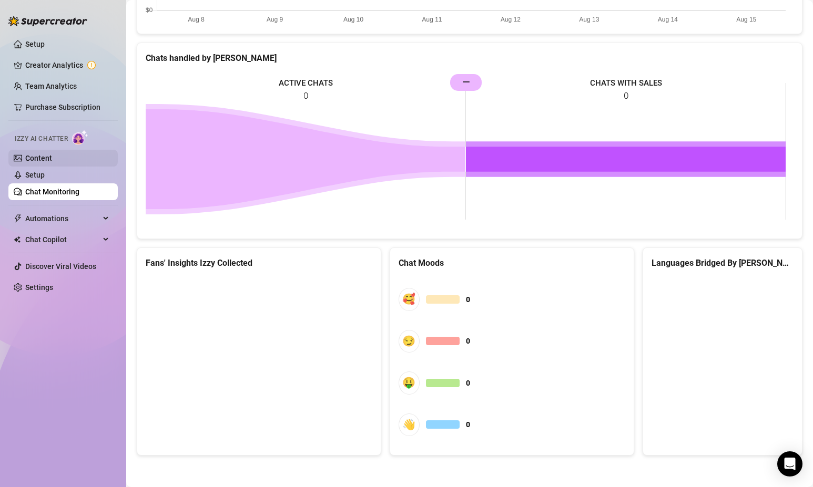
click at [52, 162] on link "Content" at bounding box center [38, 158] width 27 height 8
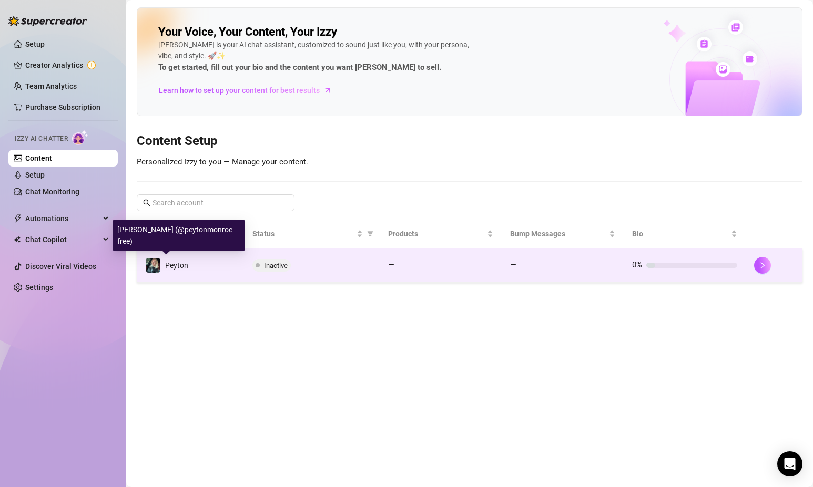
click at [175, 269] on span "Peyton" at bounding box center [176, 265] width 23 height 8
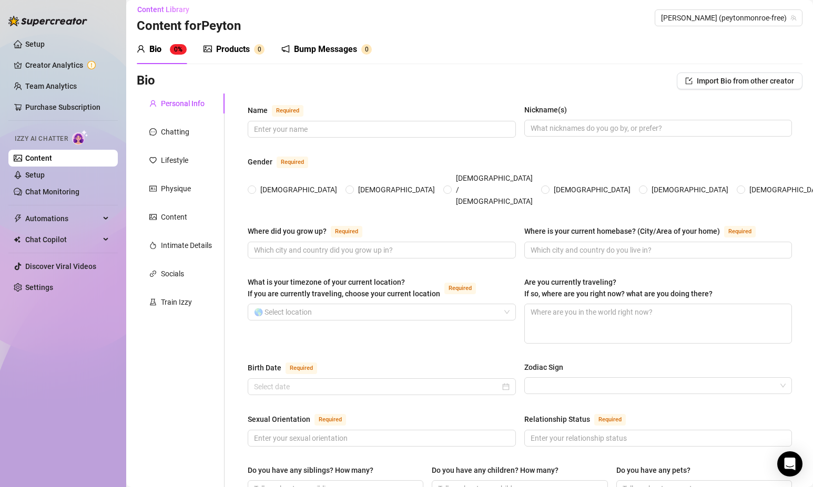
scroll to position [7, 0]
click at [198, 240] on div "Intimate Details" at bounding box center [186, 245] width 51 height 12
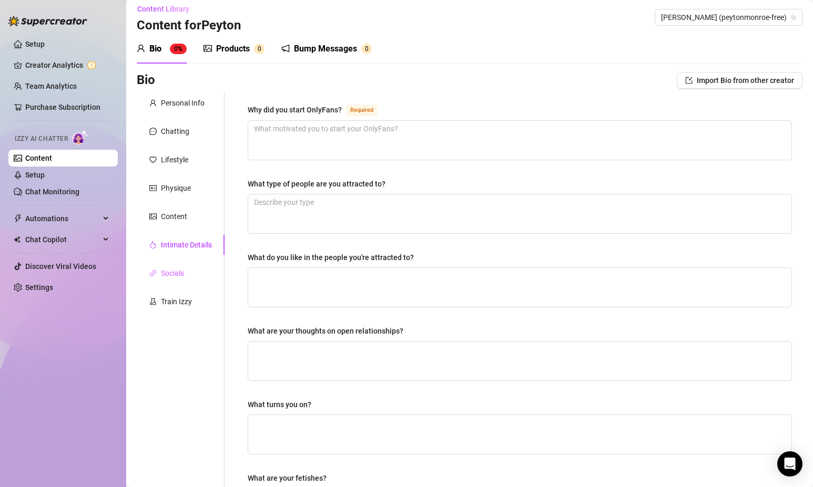
click at [170, 279] on div "Socials" at bounding box center [181, 273] width 88 height 20
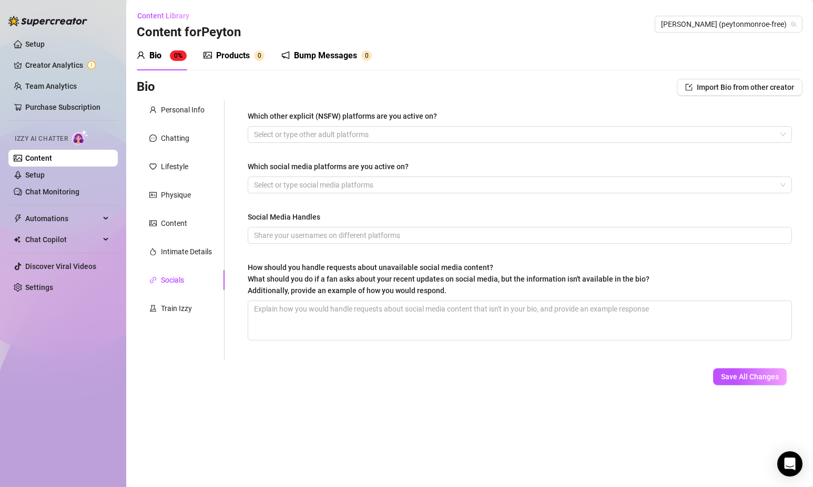
scroll to position [0, 0]
click at [178, 305] on div "Train Izzy" at bounding box center [176, 309] width 31 height 12
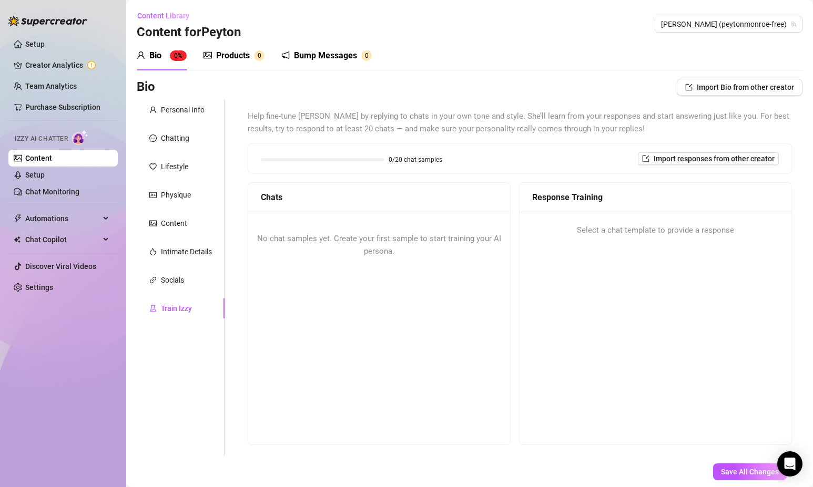
click at [397, 248] on div "No chat samples yet. Create your first sample to start training your AI persona." at bounding box center [379, 245] width 262 height 67
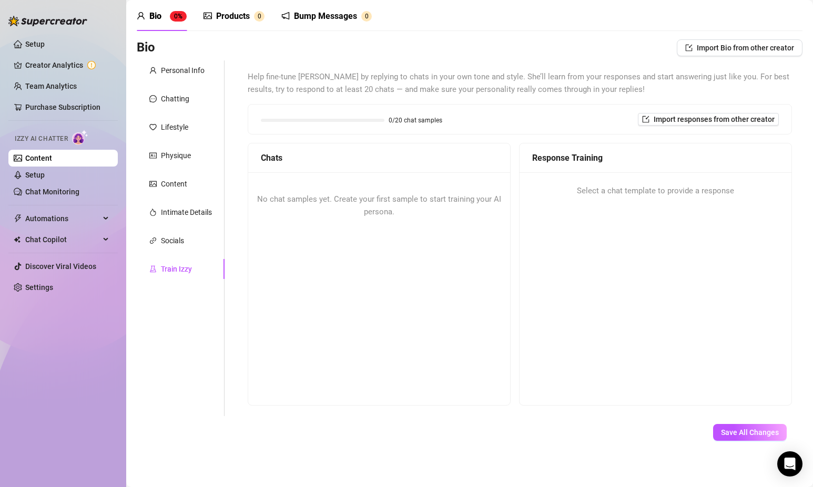
scroll to position [43, 0]
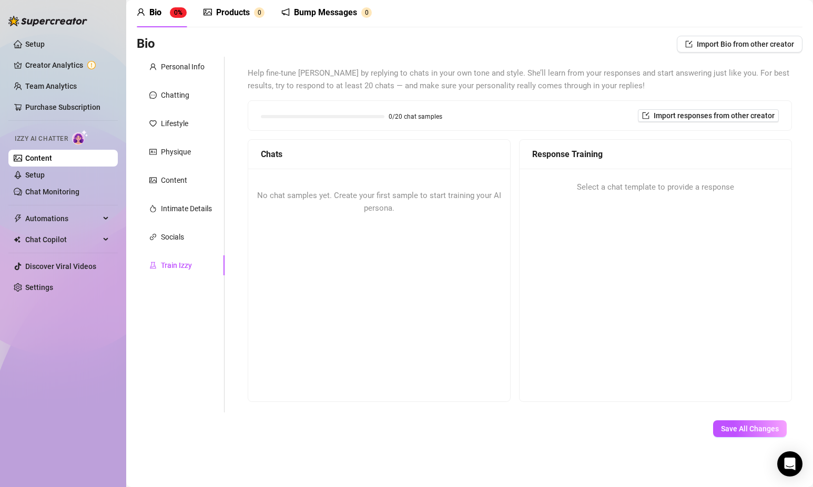
click at [384, 206] on span "No chat samples yet. Create your first sample to start training your AI persona." at bounding box center [379, 202] width 244 height 22
click at [185, 237] on div "Socials" at bounding box center [181, 237] width 88 height 20
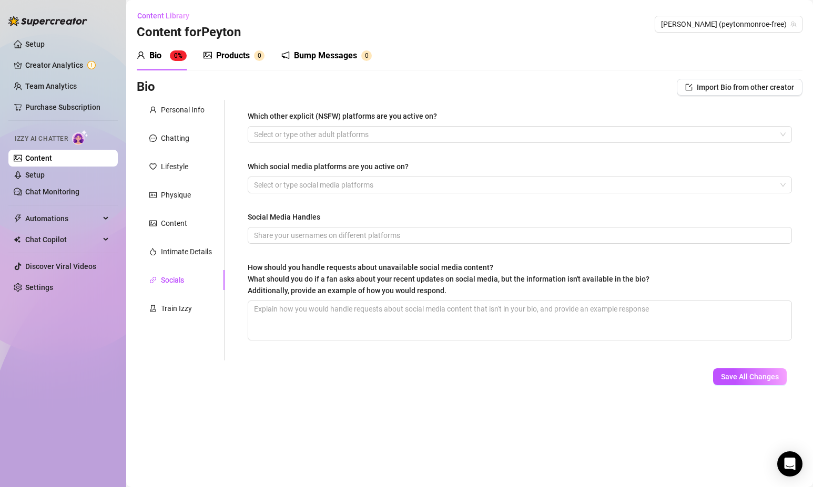
scroll to position [0, 0]
click at [298, 237] on input "Social Media Handles" at bounding box center [518, 236] width 529 height 12
click at [181, 250] on div "Intimate Details" at bounding box center [186, 252] width 51 height 12
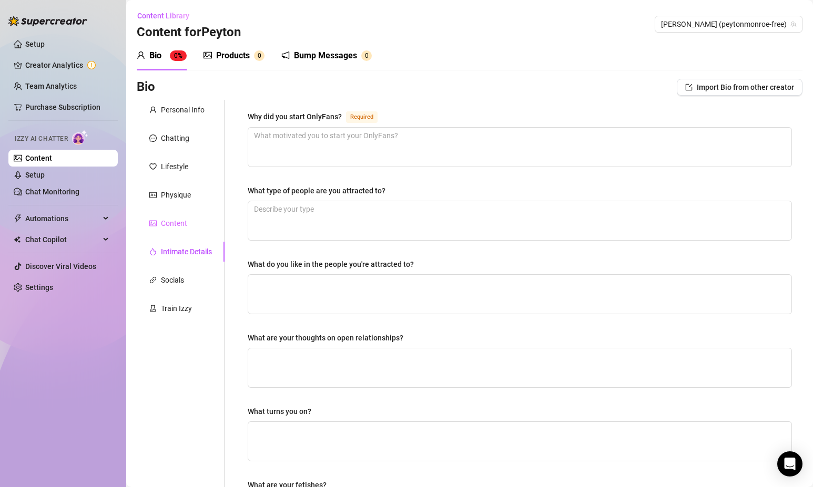
click at [186, 229] on div "Content" at bounding box center [181, 223] width 88 height 20
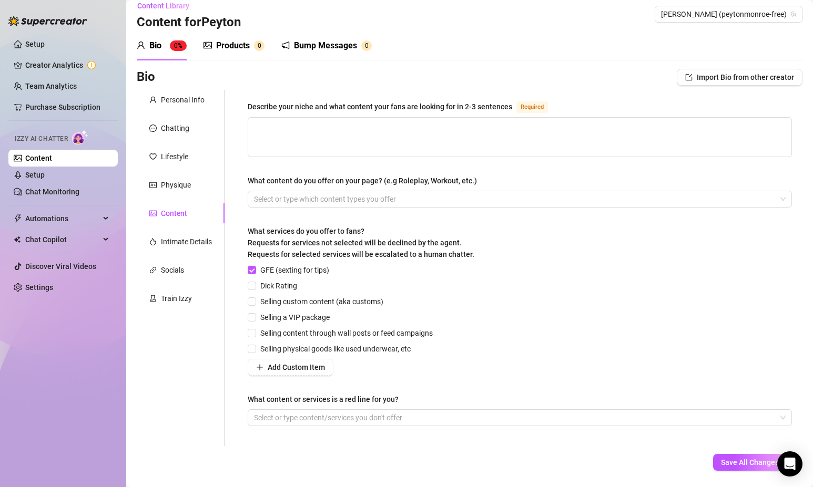
scroll to position [14, 0]
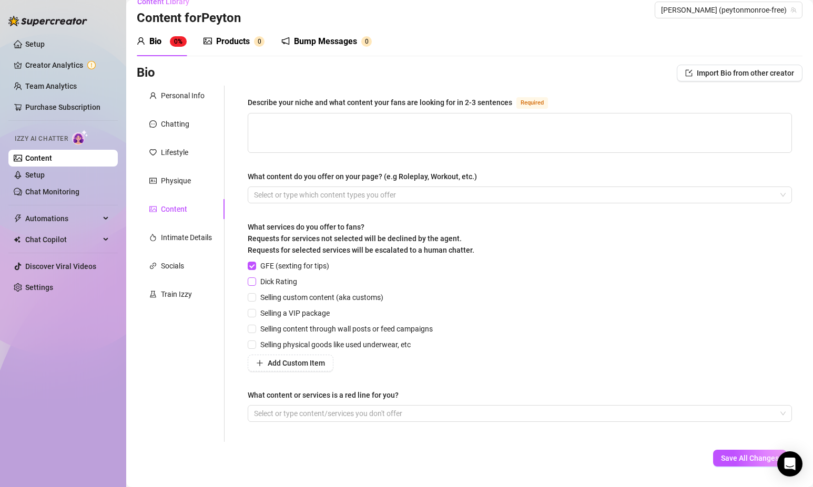
click at [251, 279] on input "Dick Rating" at bounding box center [251, 281] width 7 height 7
checkbox input "true"
click at [252, 295] on input "Selling custom content (aka customs)" at bounding box center [251, 296] width 7 height 7
checkbox input "true"
click at [254, 309] on input "Selling a VIP package" at bounding box center [251, 312] width 7 height 7
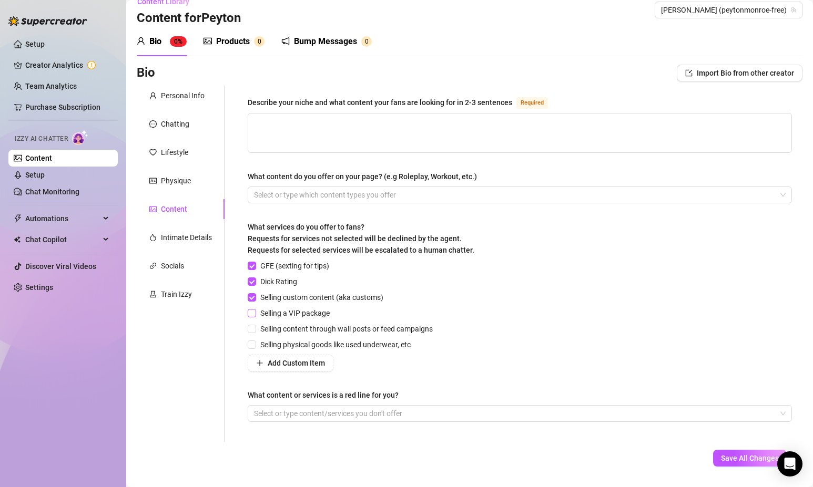
checkbox input "true"
click at [258, 327] on span "Selling content through wall posts or feed campaigns" at bounding box center [346, 329] width 181 height 12
click at [255, 327] on input "Selling content through wall posts or feed campaigns" at bounding box center [251, 328] width 7 height 7
checkbox input "true"
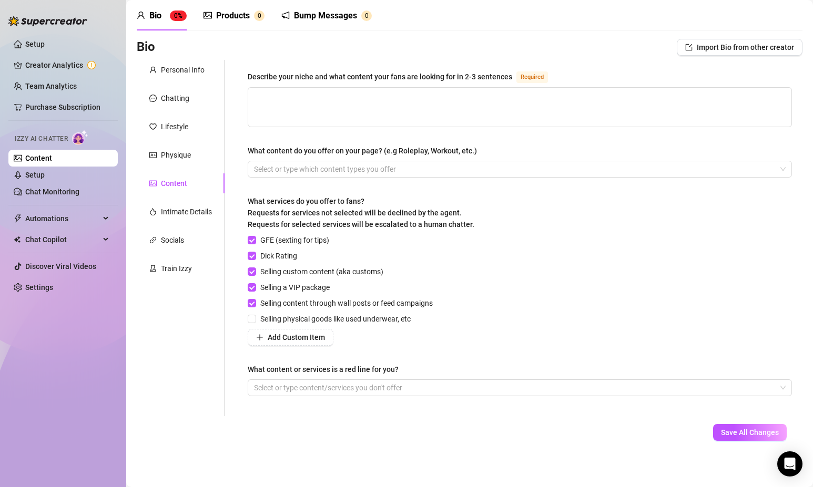
scroll to position [41, 0]
click at [726, 425] on button "Save All Changes" at bounding box center [750, 431] width 74 height 17
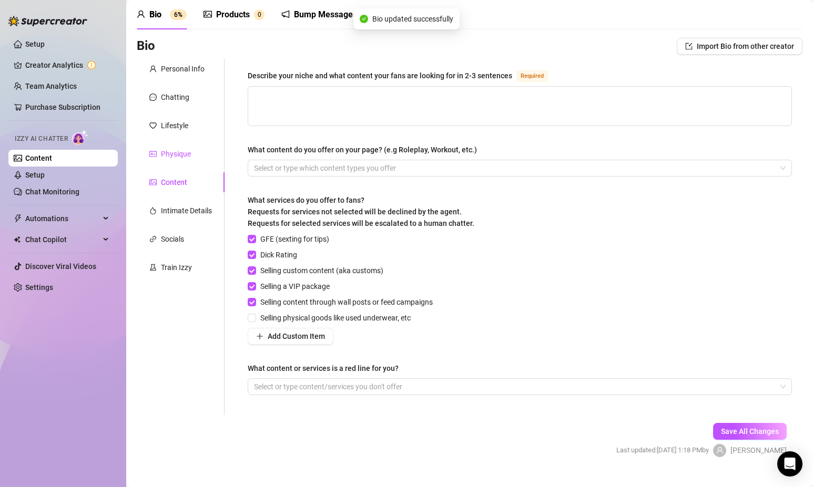
click at [186, 158] on div "Physique" at bounding box center [176, 154] width 30 height 12
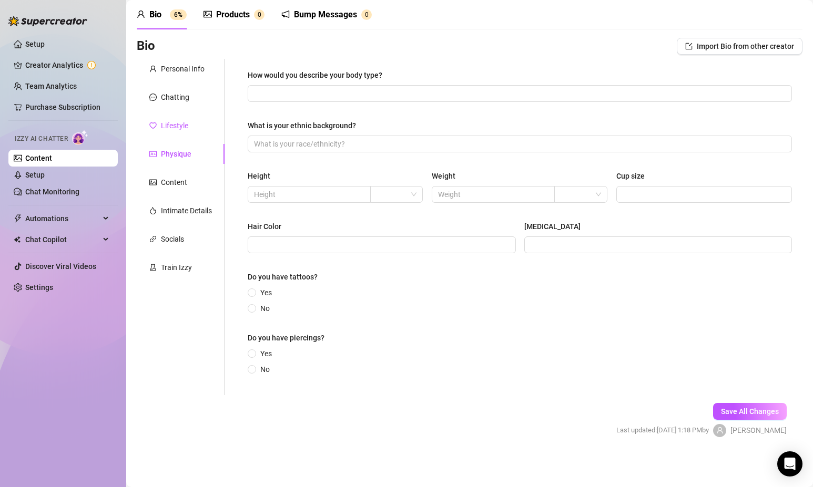
click at [180, 127] on div "Lifestyle" at bounding box center [174, 126] width 27 height 12
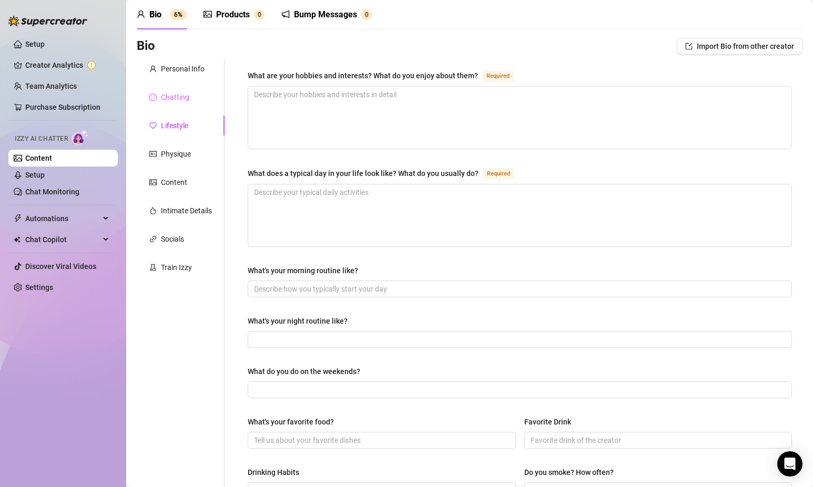
click at [179, 103] on div "Chatting" at bounding box center [181, 97] width 88 height 20
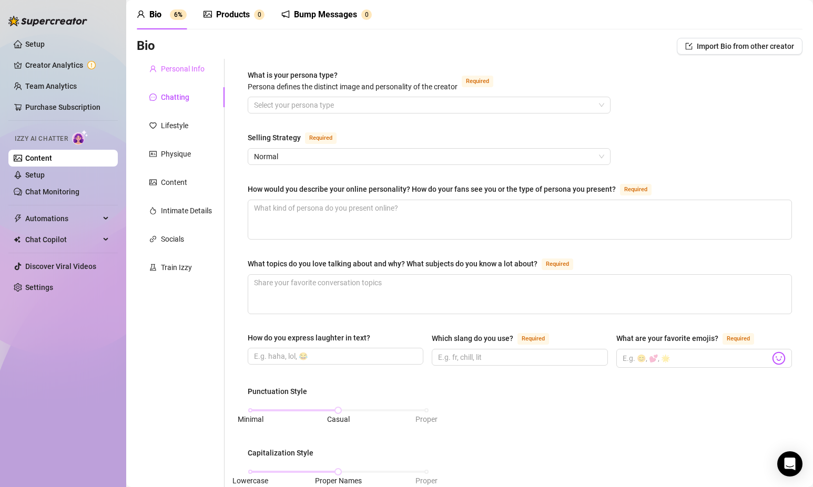
click at [182, 77] on div "Personal Info" at bounding box center [181, 69] width 88 height 20
